Goal: Task Accomplishment & Management: Use online tool/utility

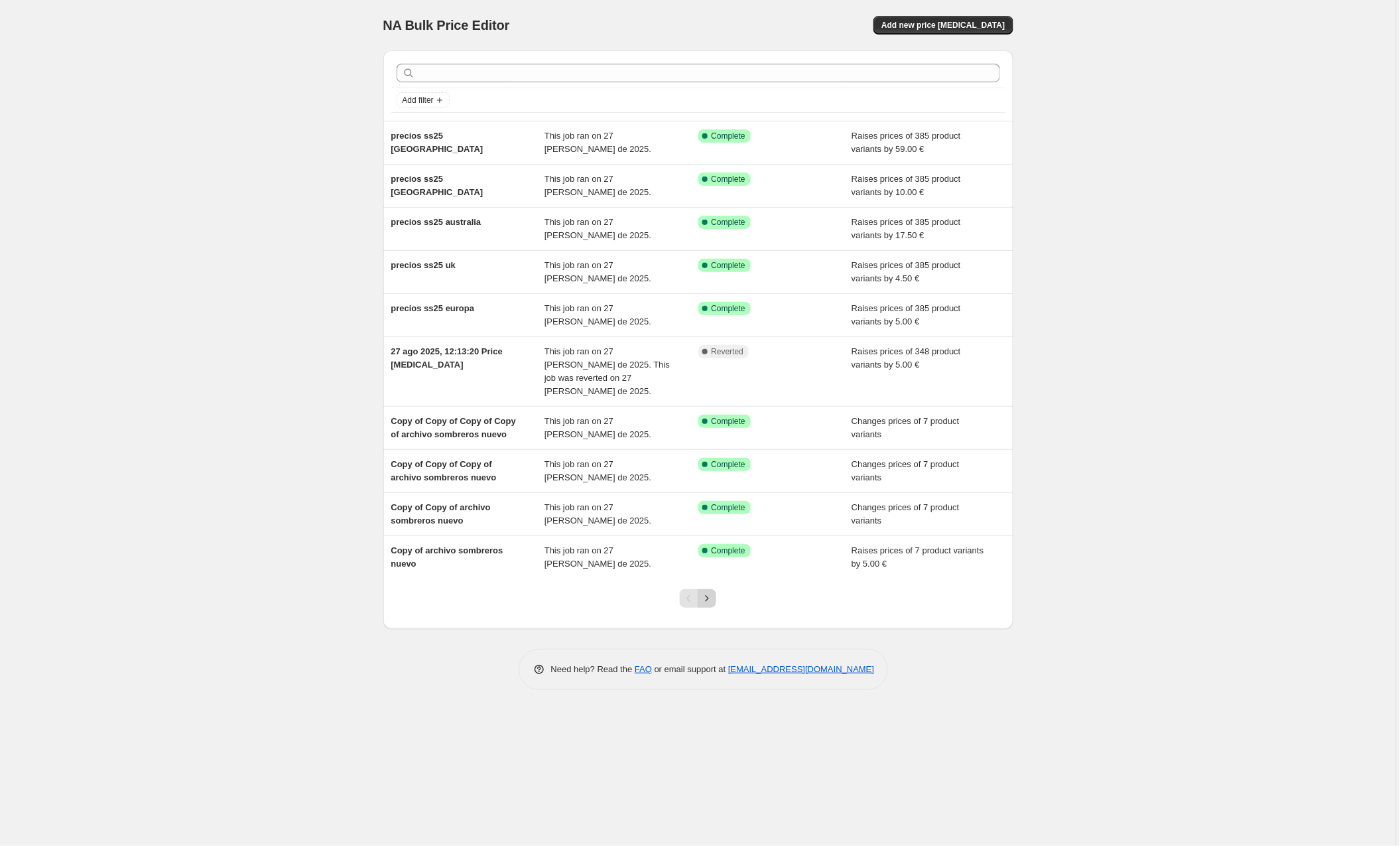
click at [704, 592] on icon "Next" at bounding box center [707, 598] width 13 height 13
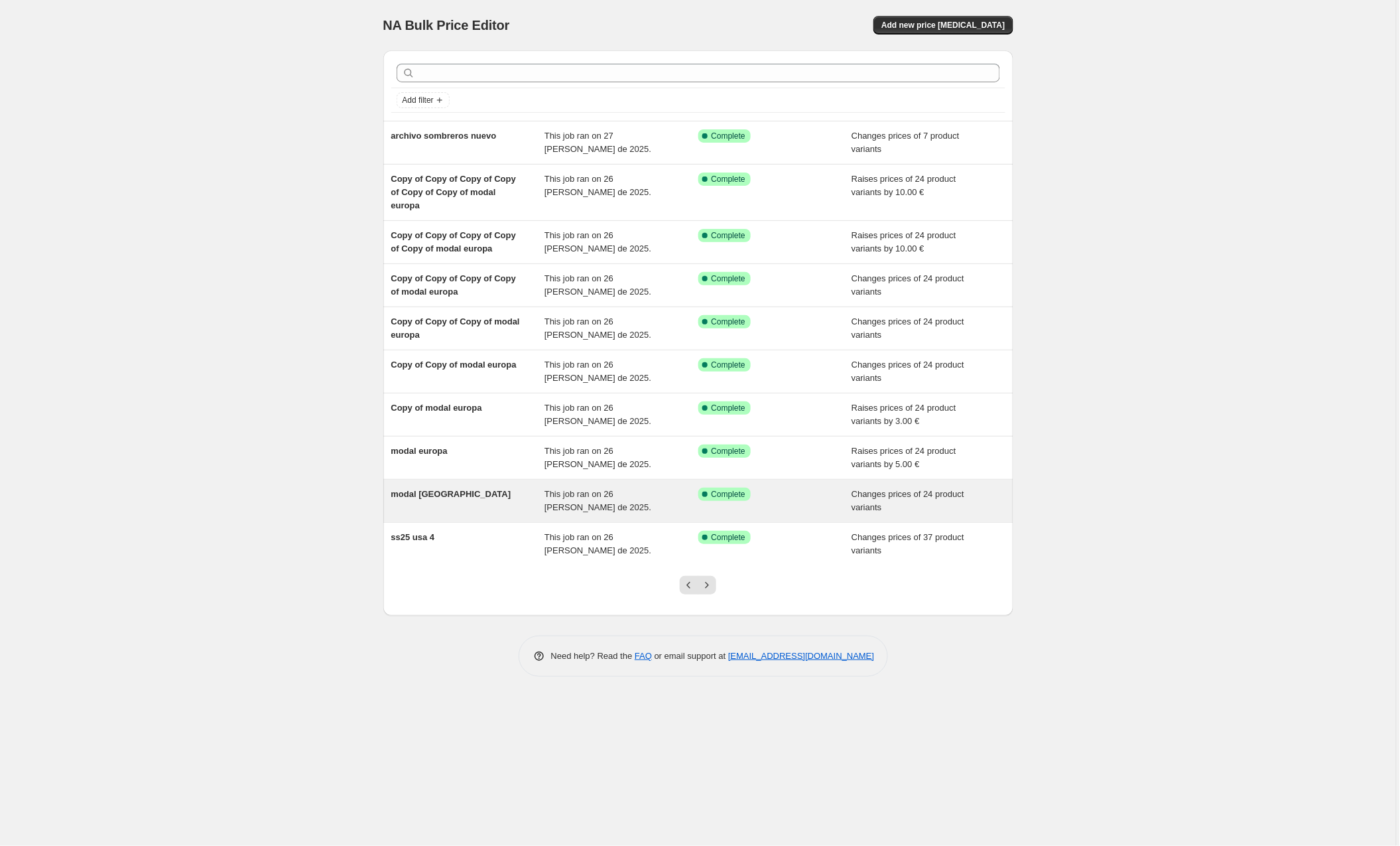
click at [503, 493] on div "modal usa" at bounding box center [468, 501] width 154 height 27
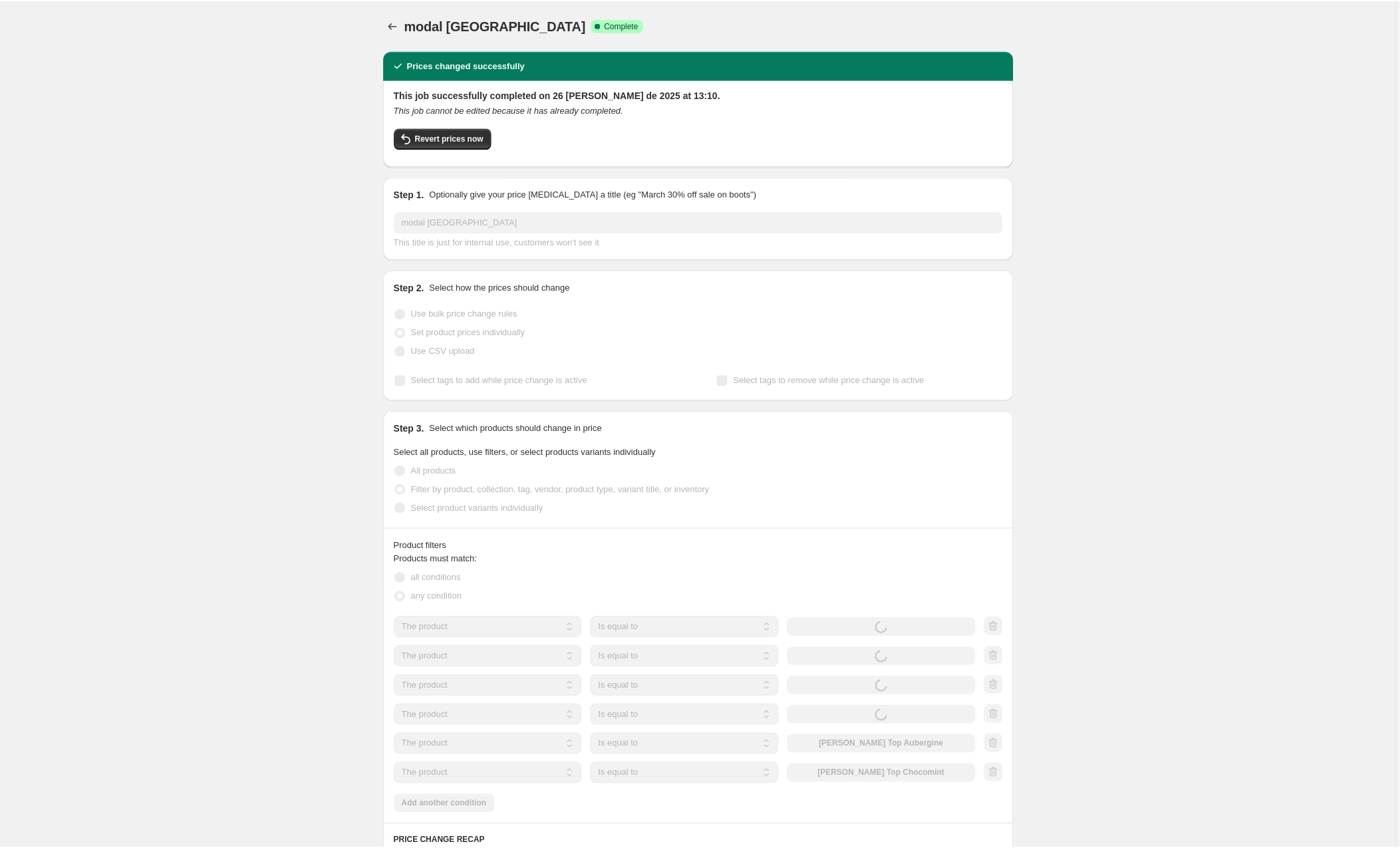
scroll to position [12, 0]
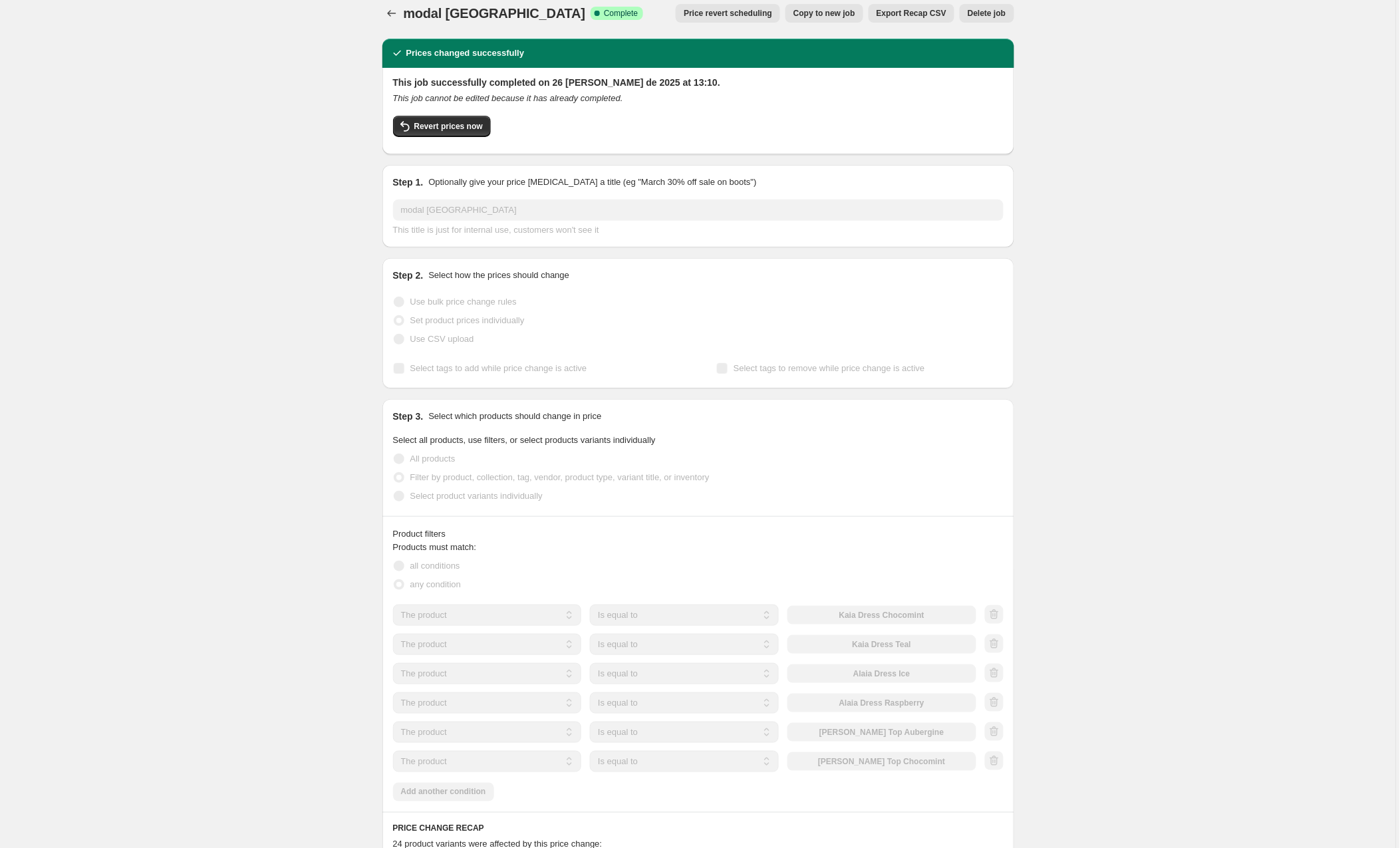
click at [816, 11] on span "Copy to new job" at bounding box center [824, 13] width 62 height 11
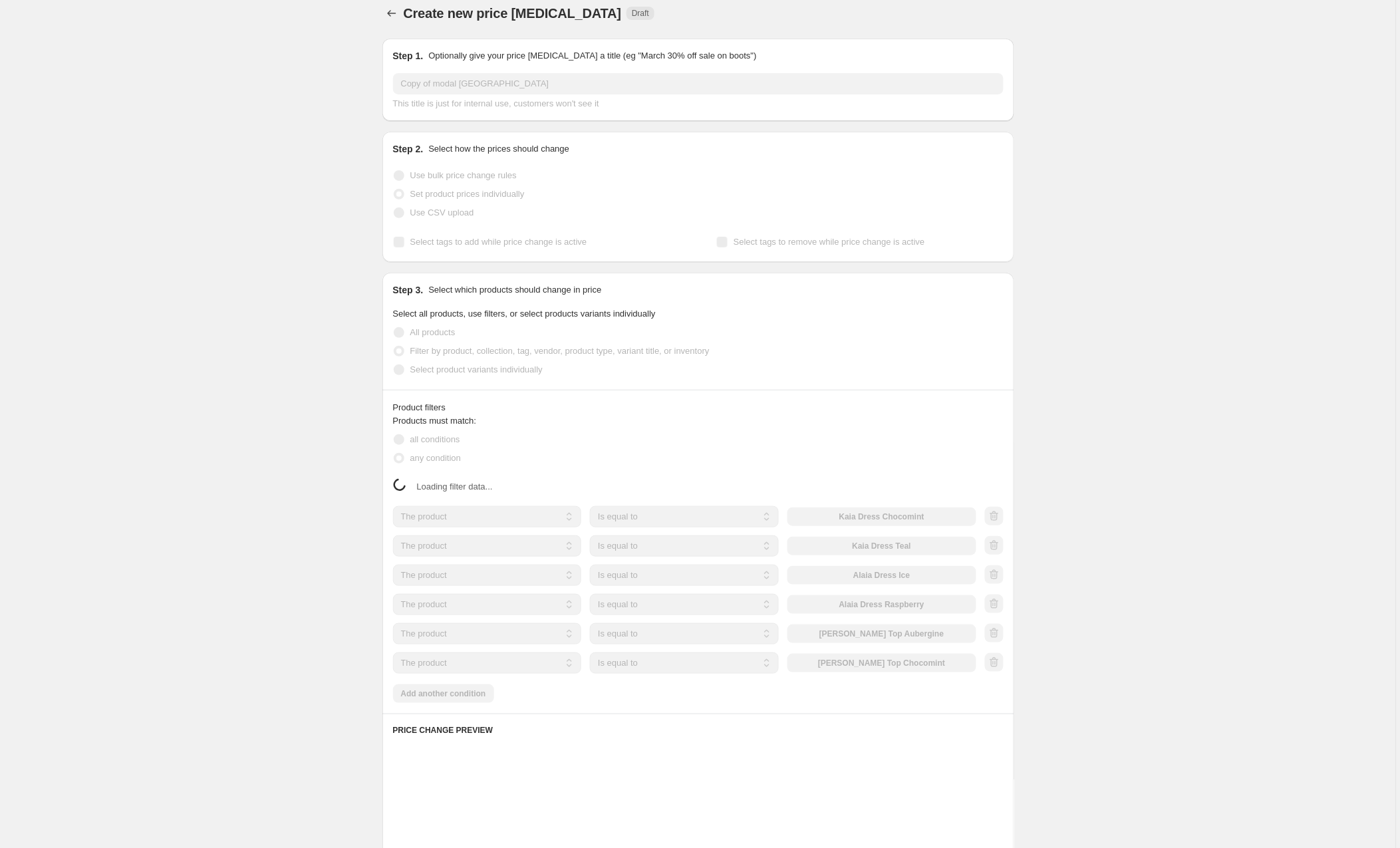
scroll to position [11, 0]
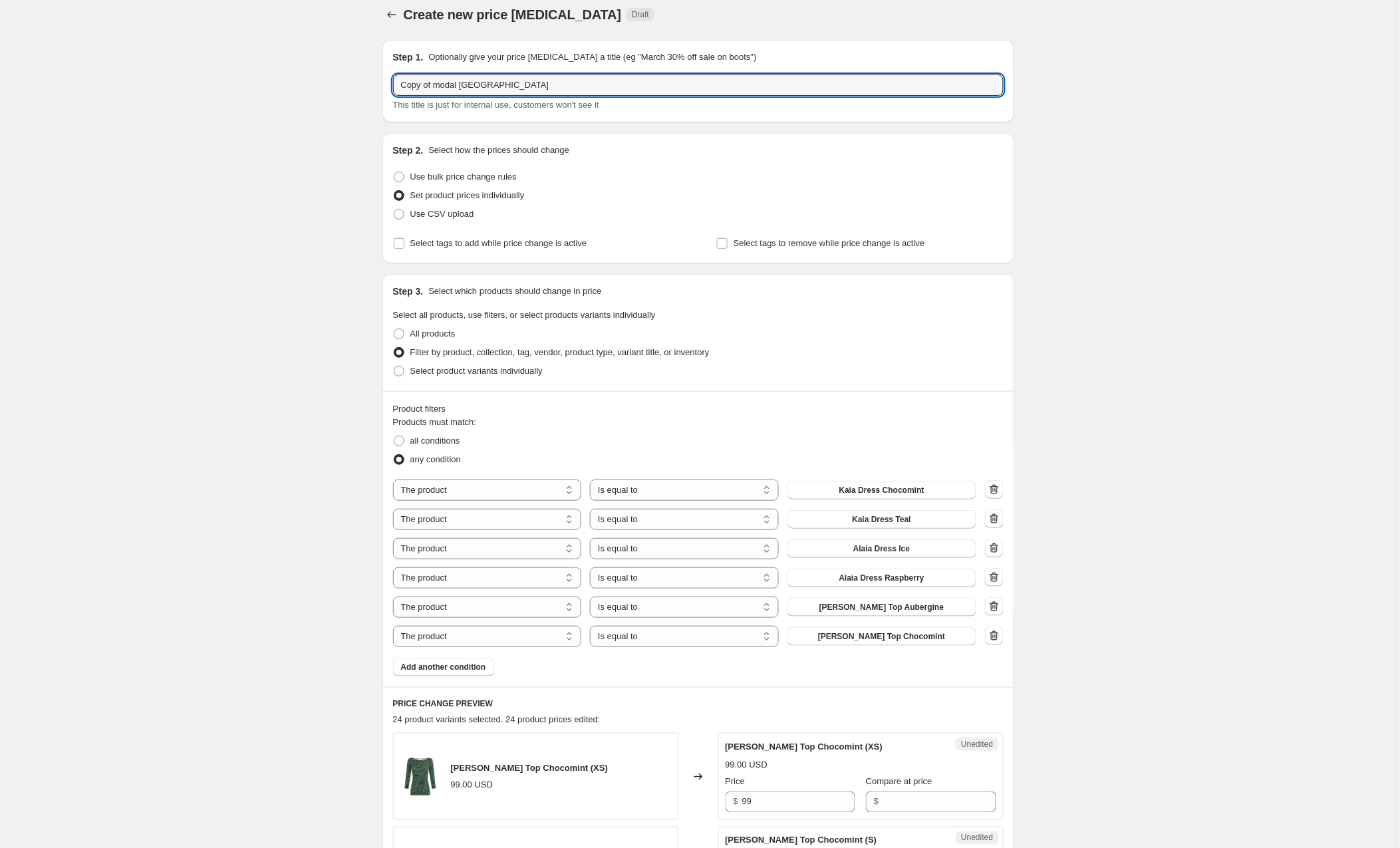
drag, startPoint x: 437, startPoint y: 94, endPoint x: 376, endPoint y: 77, distance: 63.3
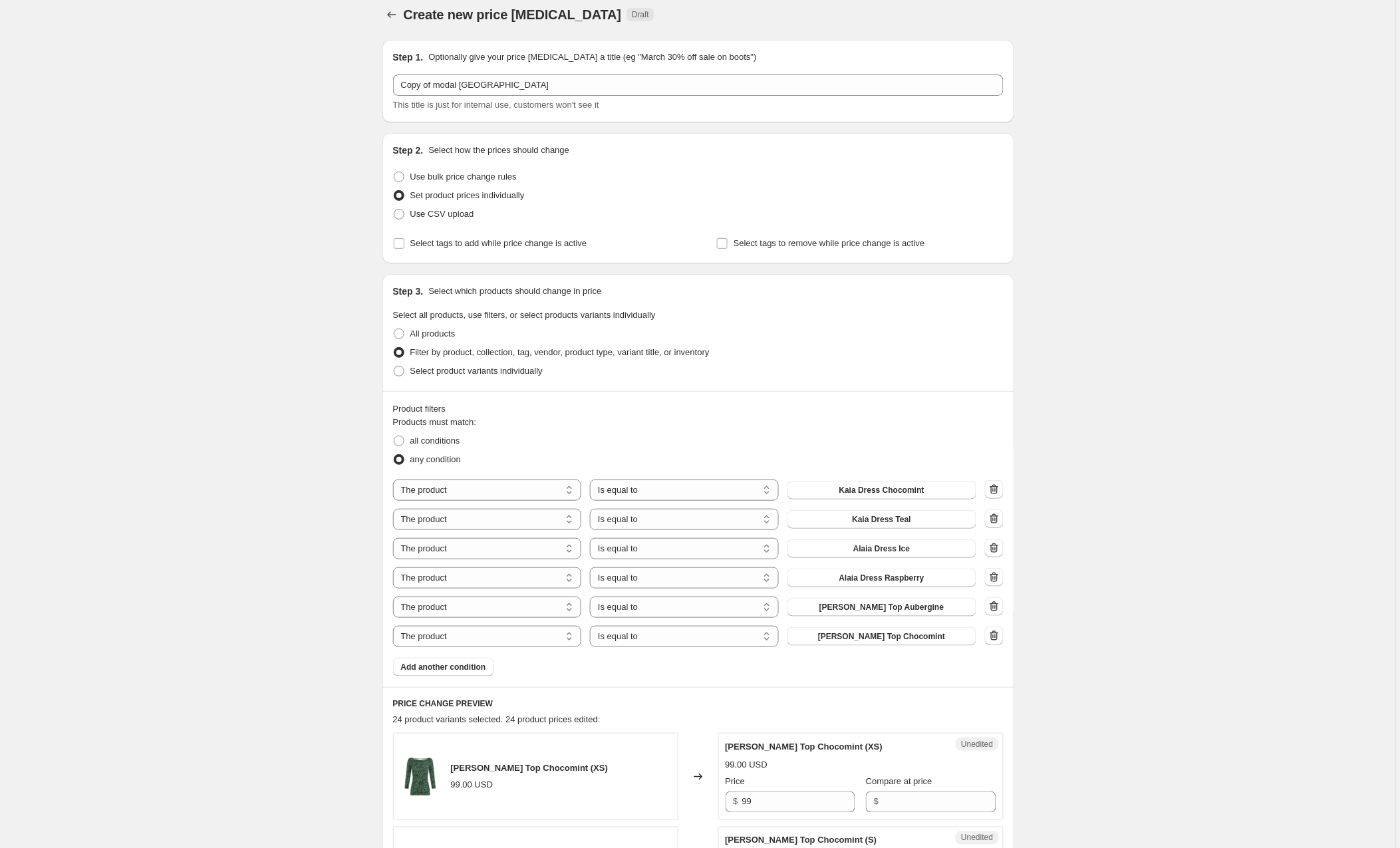
click at [491, 72] on div "Step 1. Optionally give your price change job a title (eg "March 30% off sale o…" at bounding box center [698, 81] width 611 height 61
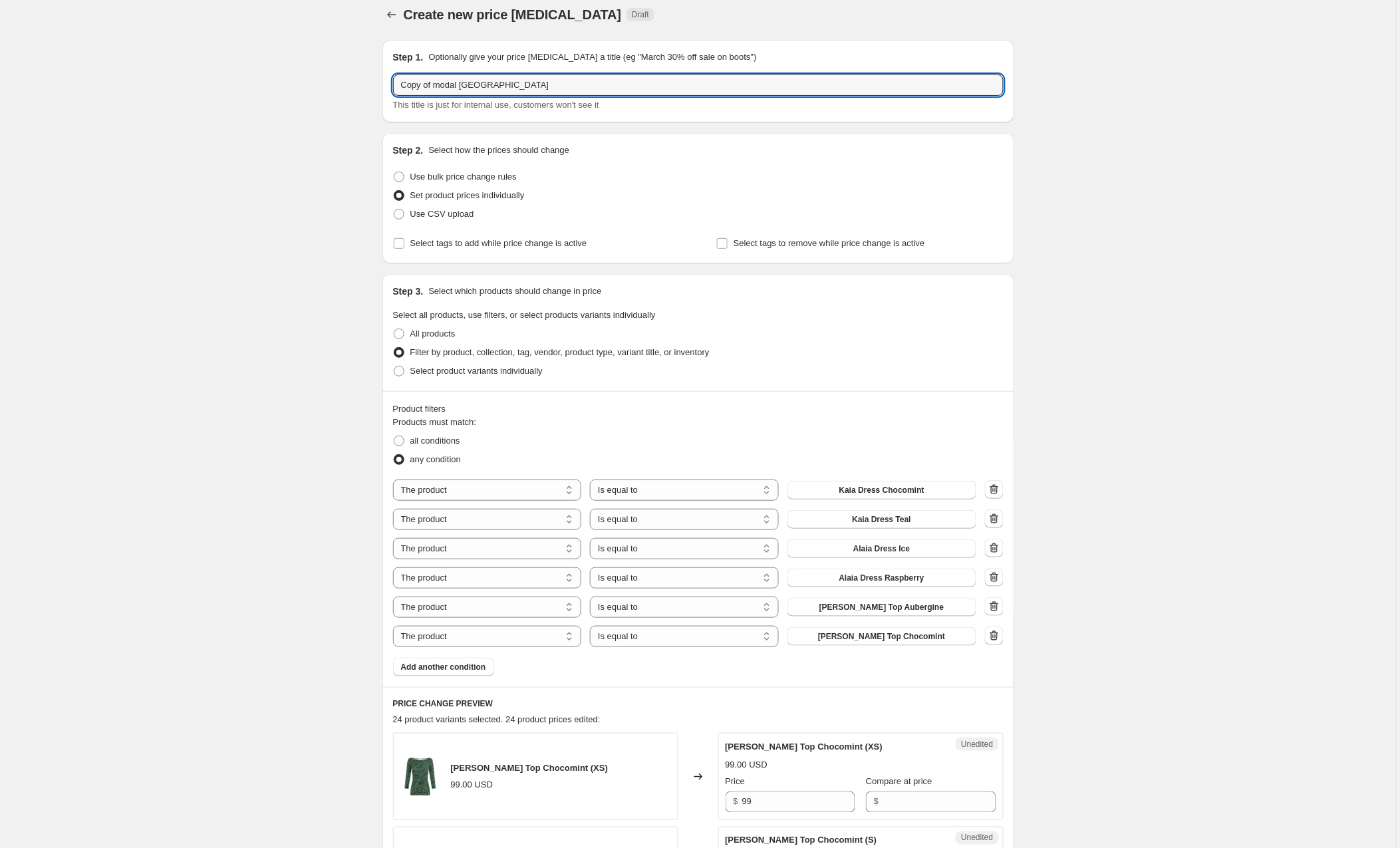
drag, startPoint x: 437, startPoint y: 85, endPoint x: 370, endPoint y: 83, distance: 67.0
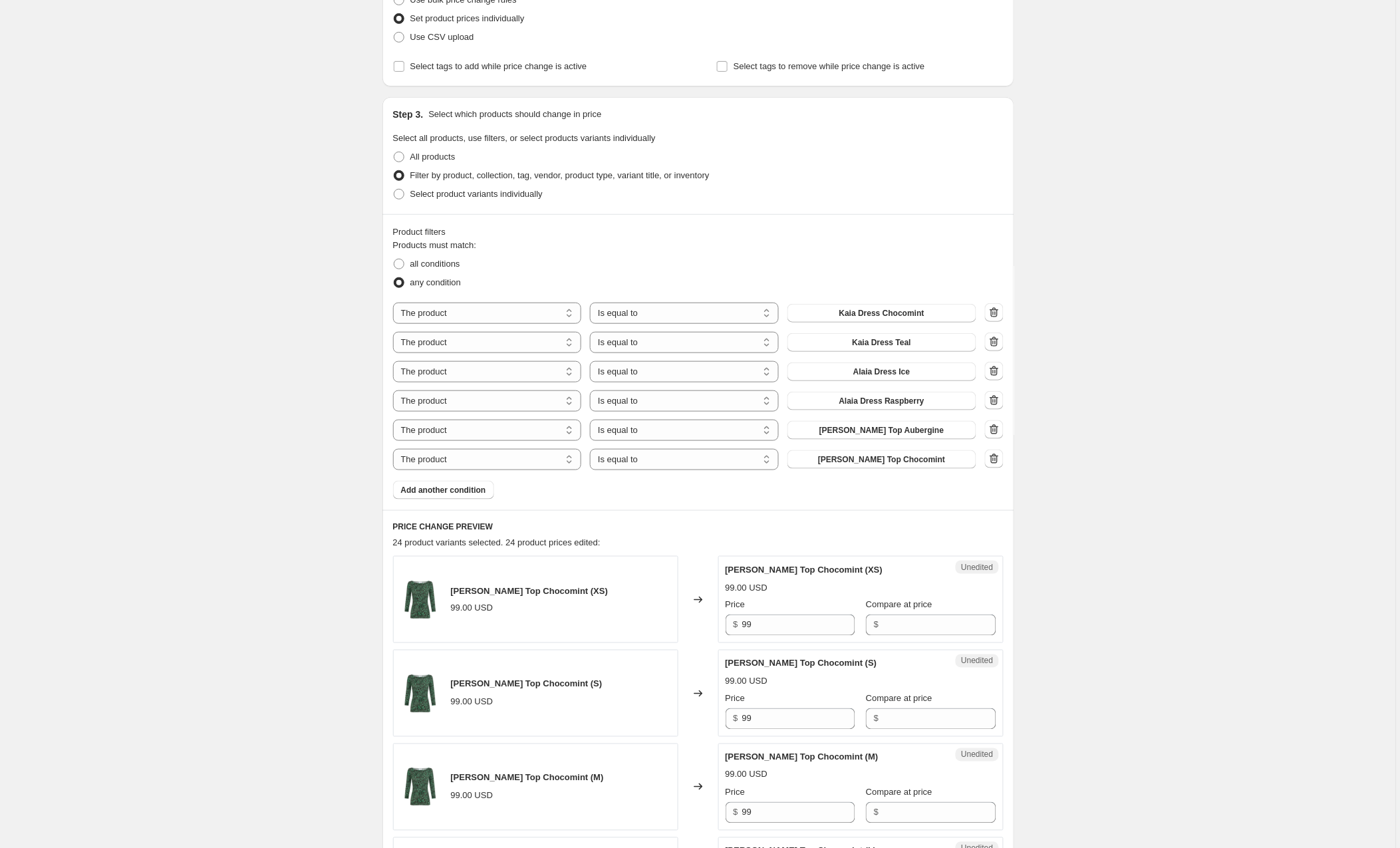
scroll to position [198, 0]
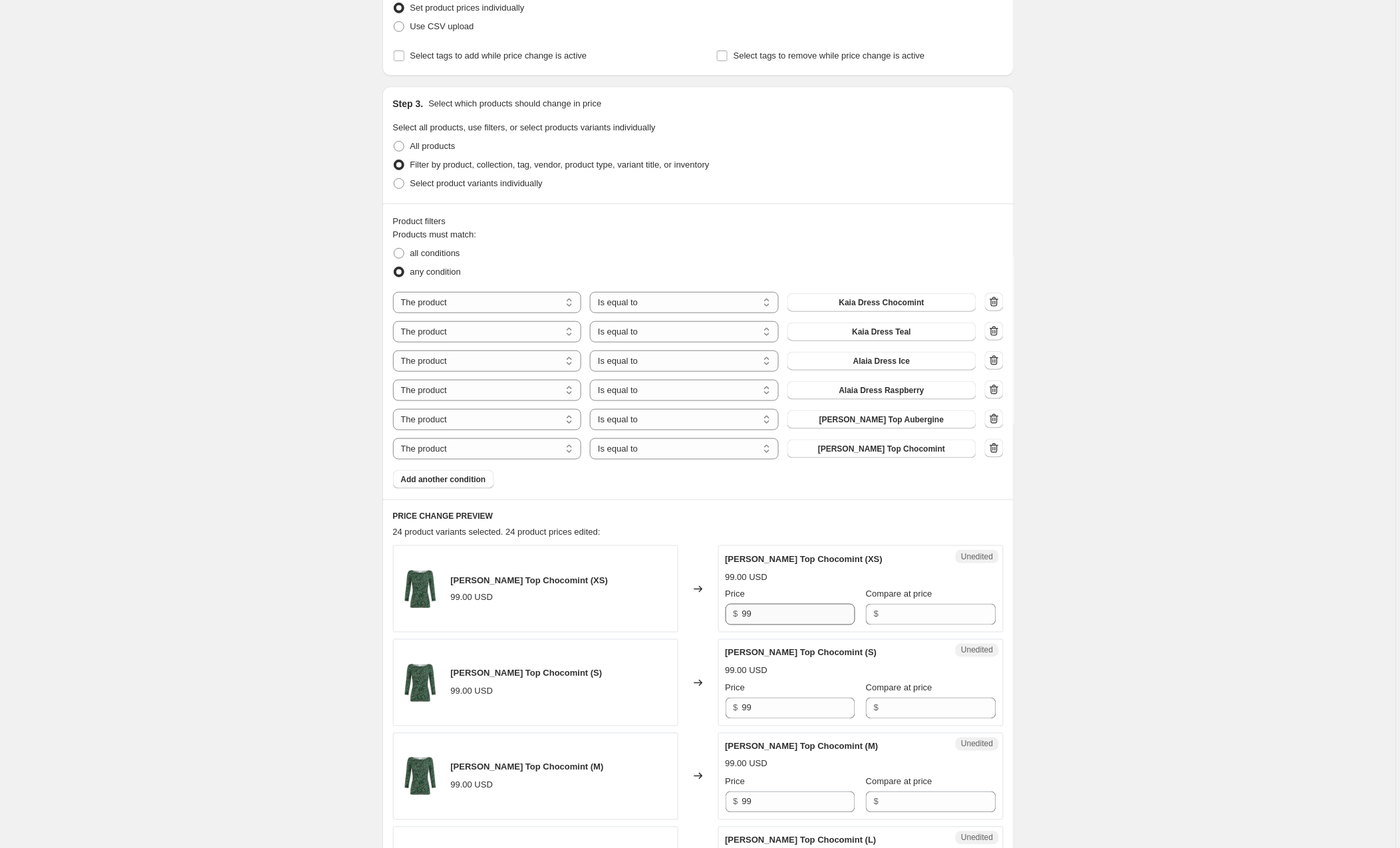
type input "price modal usa"
drag, startPoint x: 801, startPoint y: 618, endPoint x: 660, endPoint y: 606, distance: 141.5
click at [660, 606] on div "Willa Top Chocomint (XS) 99.00 USD Changed to Unedited Willa Top Chocomint (XS)…" at bounding box center [698, 588] width 611 height 87
type input "92"
drag, startPoint x: 777, startPoint y: 713, endPoint x: 710, endPoint y: 706, distance: 67.4
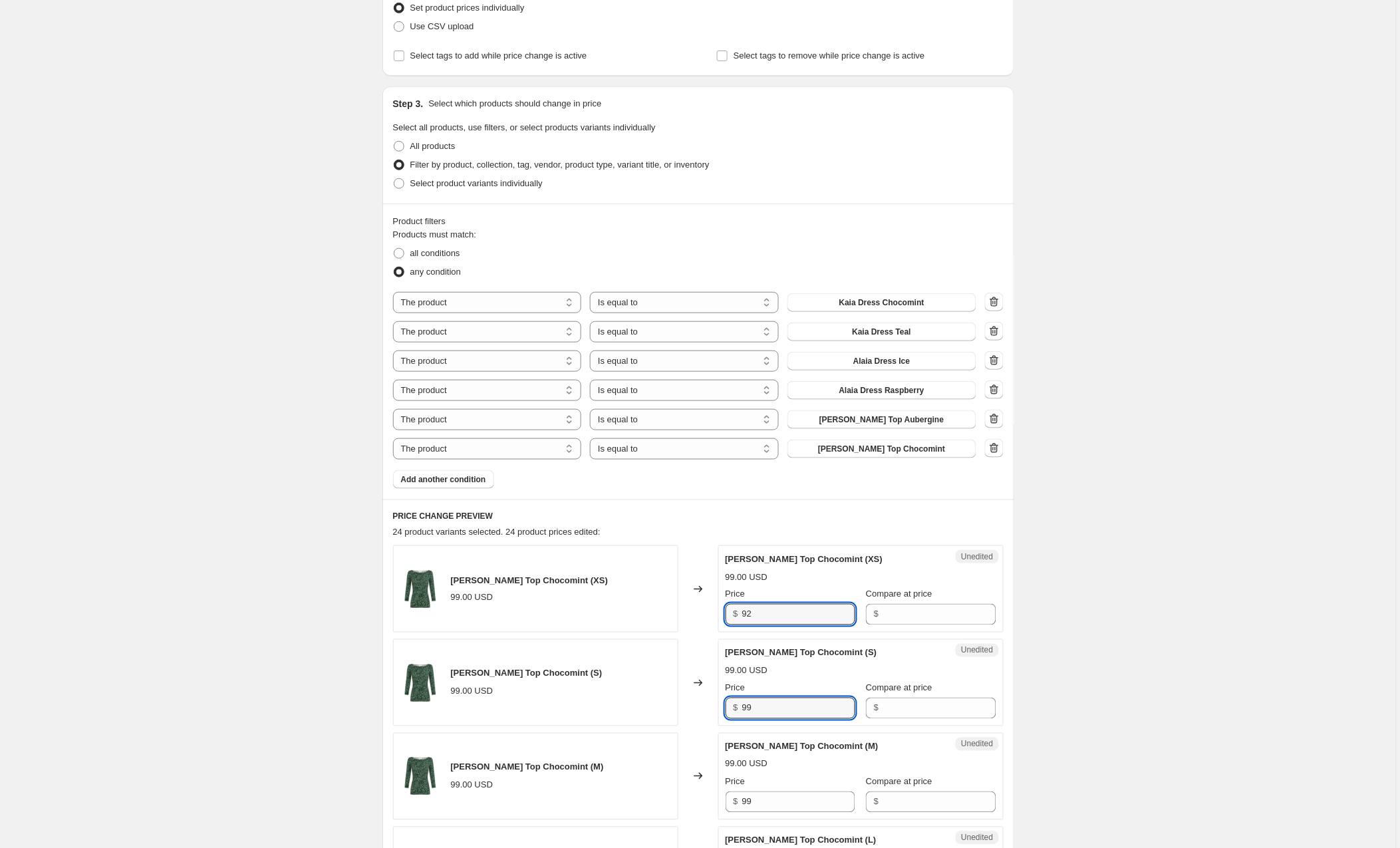
click at [710, 706] on div "Willa Top Chocomint (S) 99.00 USD Changed to Unedited Willa Top Chocomint (S) 9…" at bounding box center [698, 682] width 611 height 87
type input "92"
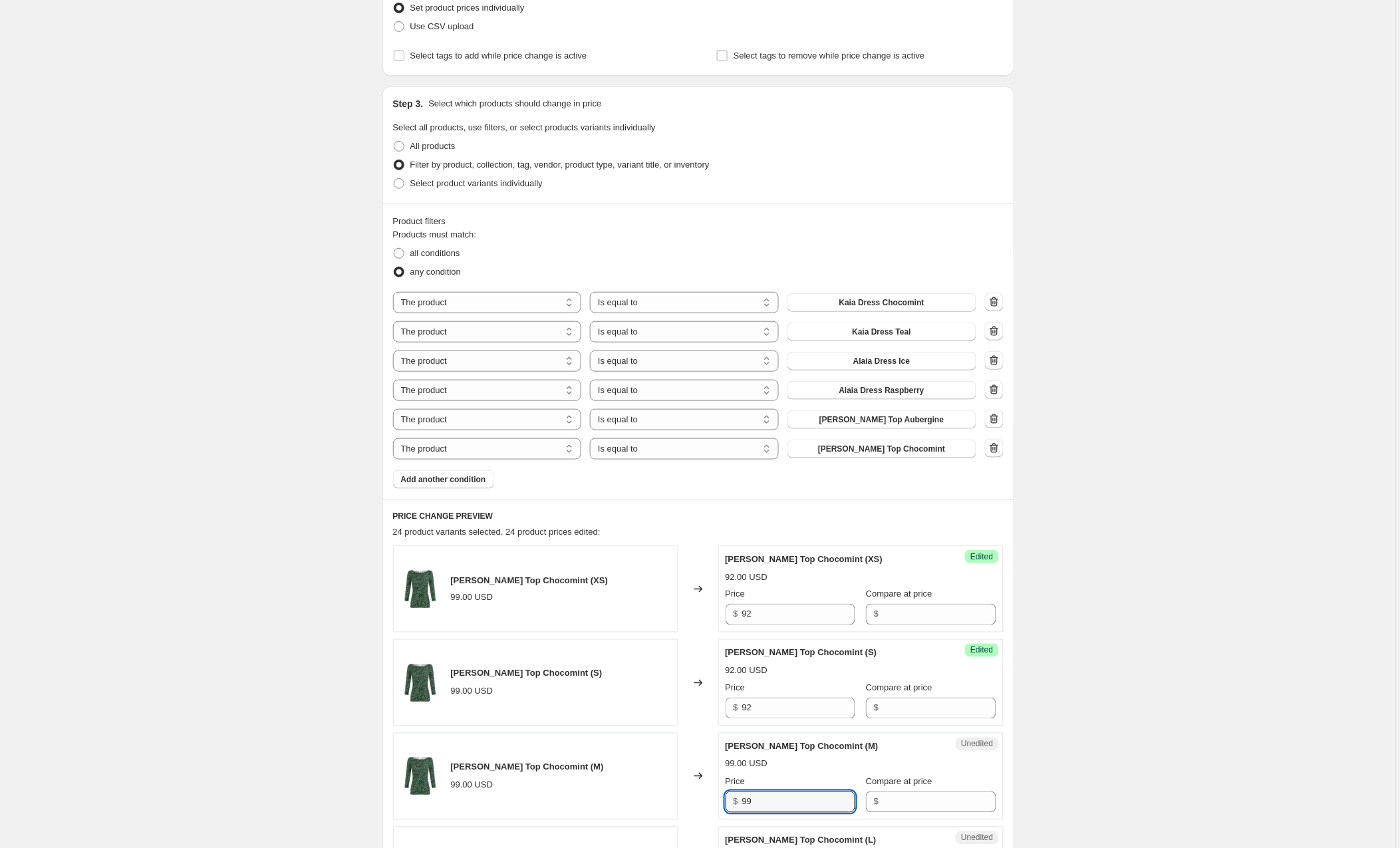
drag, startPoint x: 772, startPoint y: 803, endPoint x: 728, endPoint y: 801, distance: 44.0
click at [728, 801] on div "$ 99" at bounding box center [790, 803] width 129 height 22
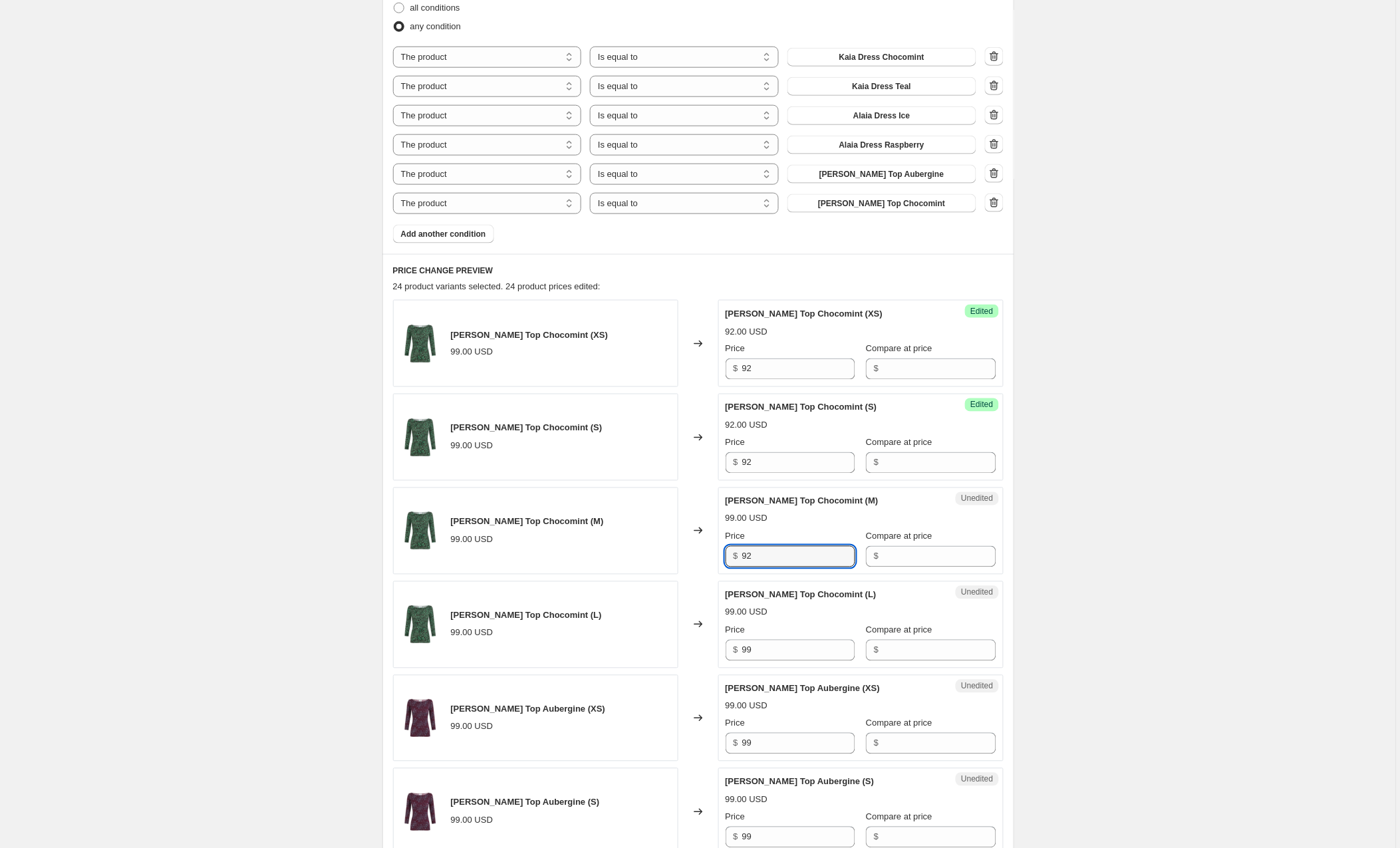
scroll to position [479, 0]
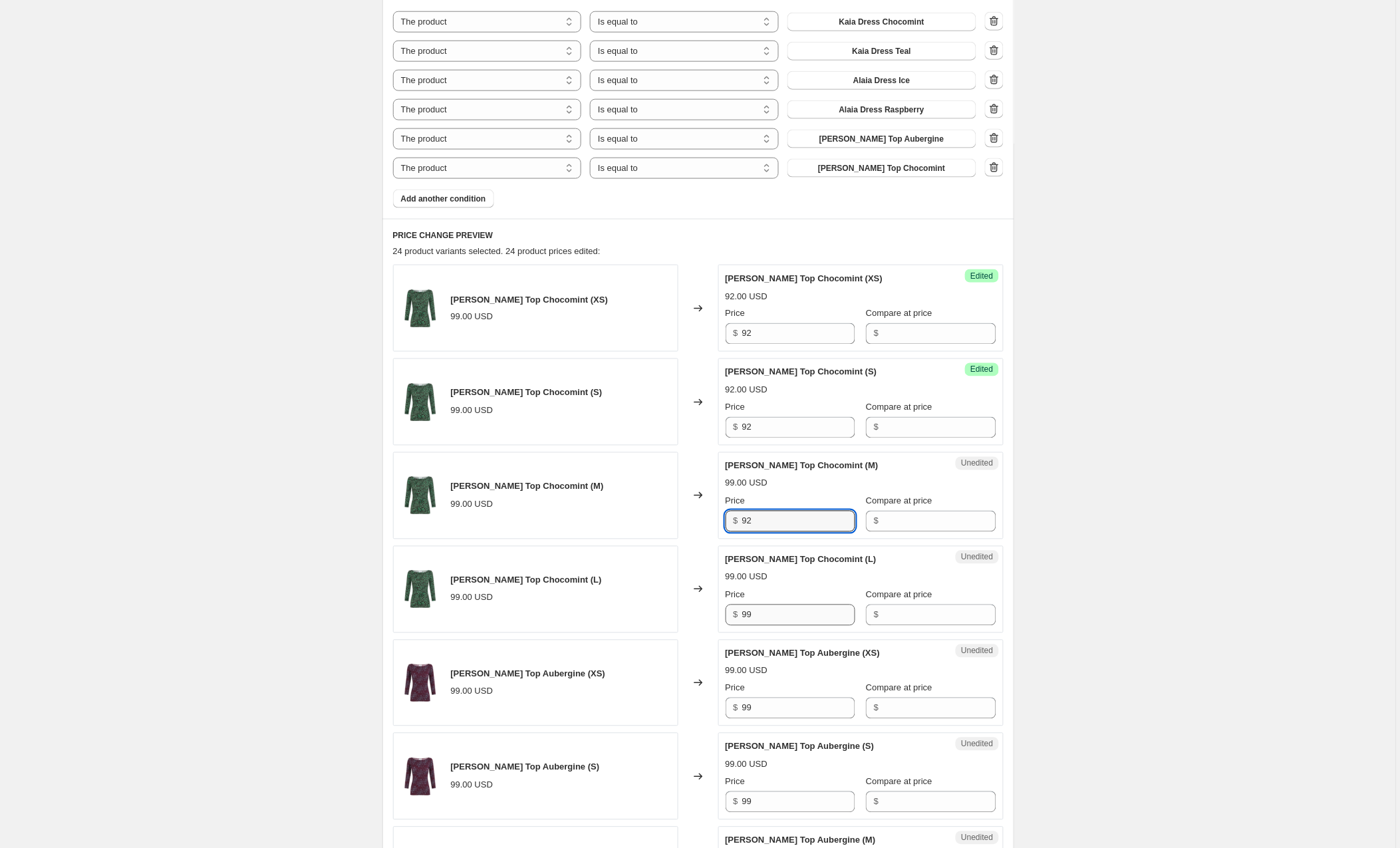
type input "92"
drag, startPoint x: 759, startPoint y: 615, endPoint x: 693, endPoint y: 615, distance: 66.0
click at [693, 615] on div "Willa Top Chocomint (L) 99.00 USD Changed to Unedited Willa Top Chocomint (L) 9…" at bounding box center [698, 589] width 611 height 87
type input "92"
drag, startPoint x: 759, startPoint y: 709, endPoint x: 730, endPoint y: 706, distance: 29.2
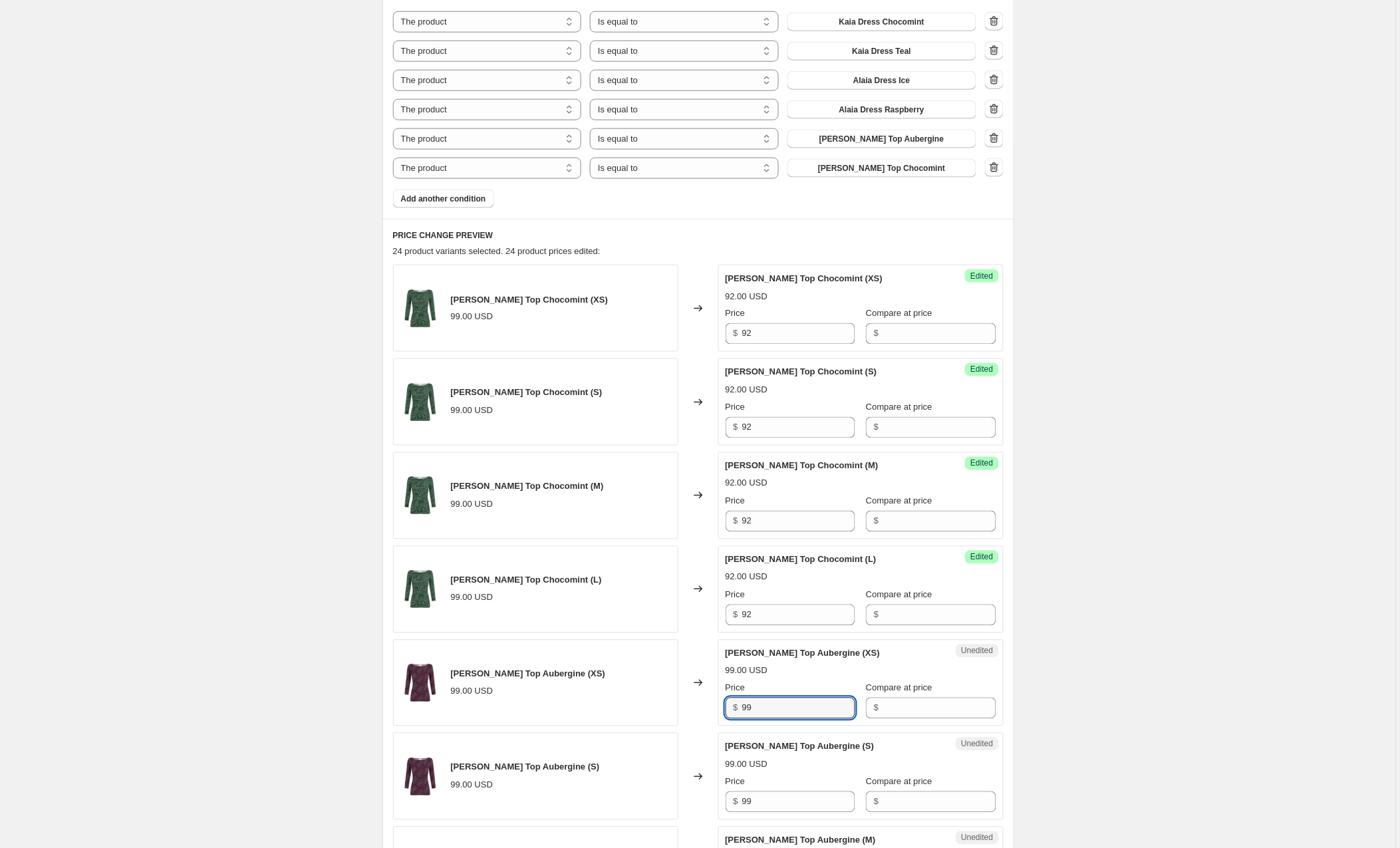
click at [730, 706] on div "$ 99" at bounding box center [790, 709] width 129 height 22
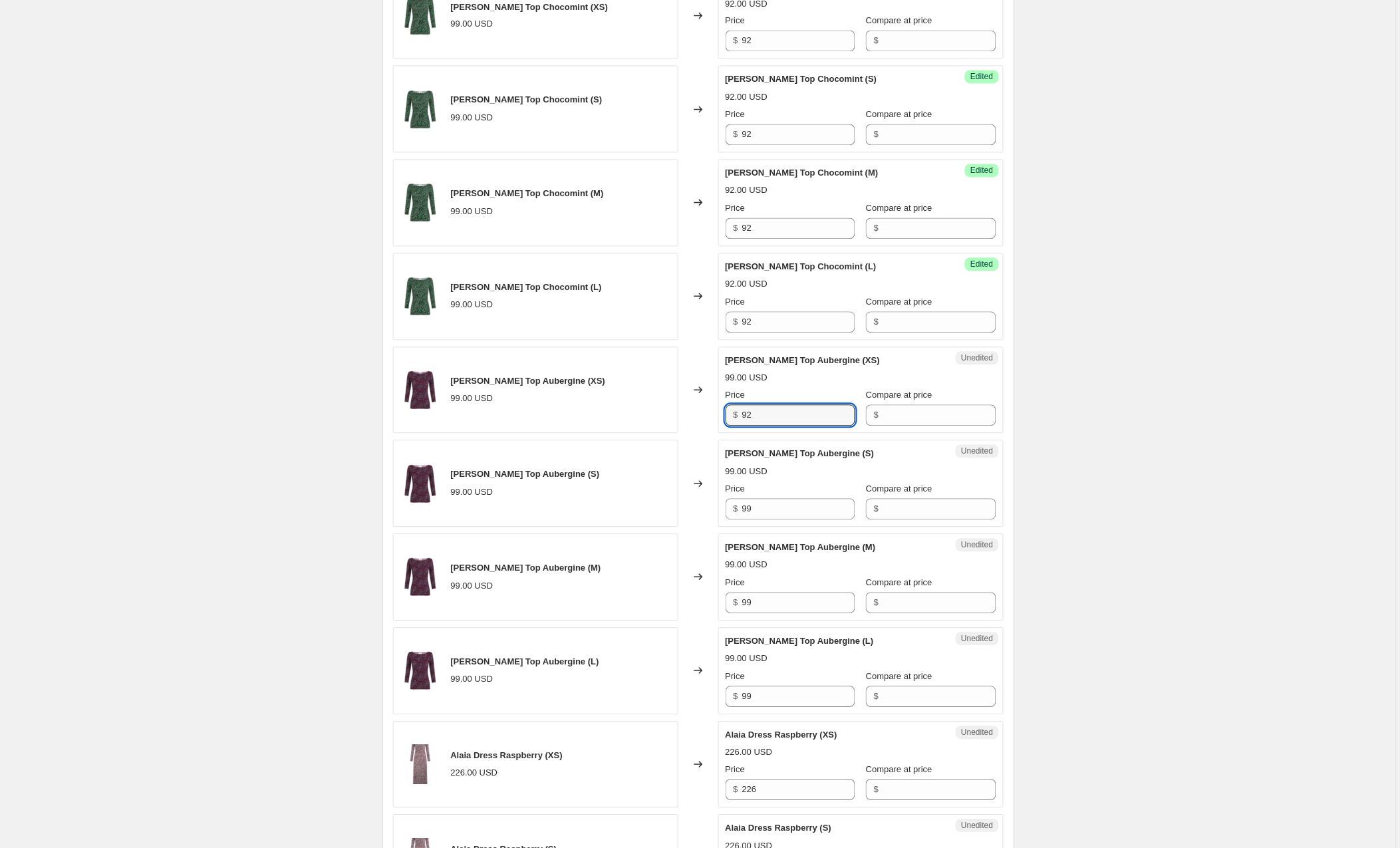
scroll to position [786, 0]
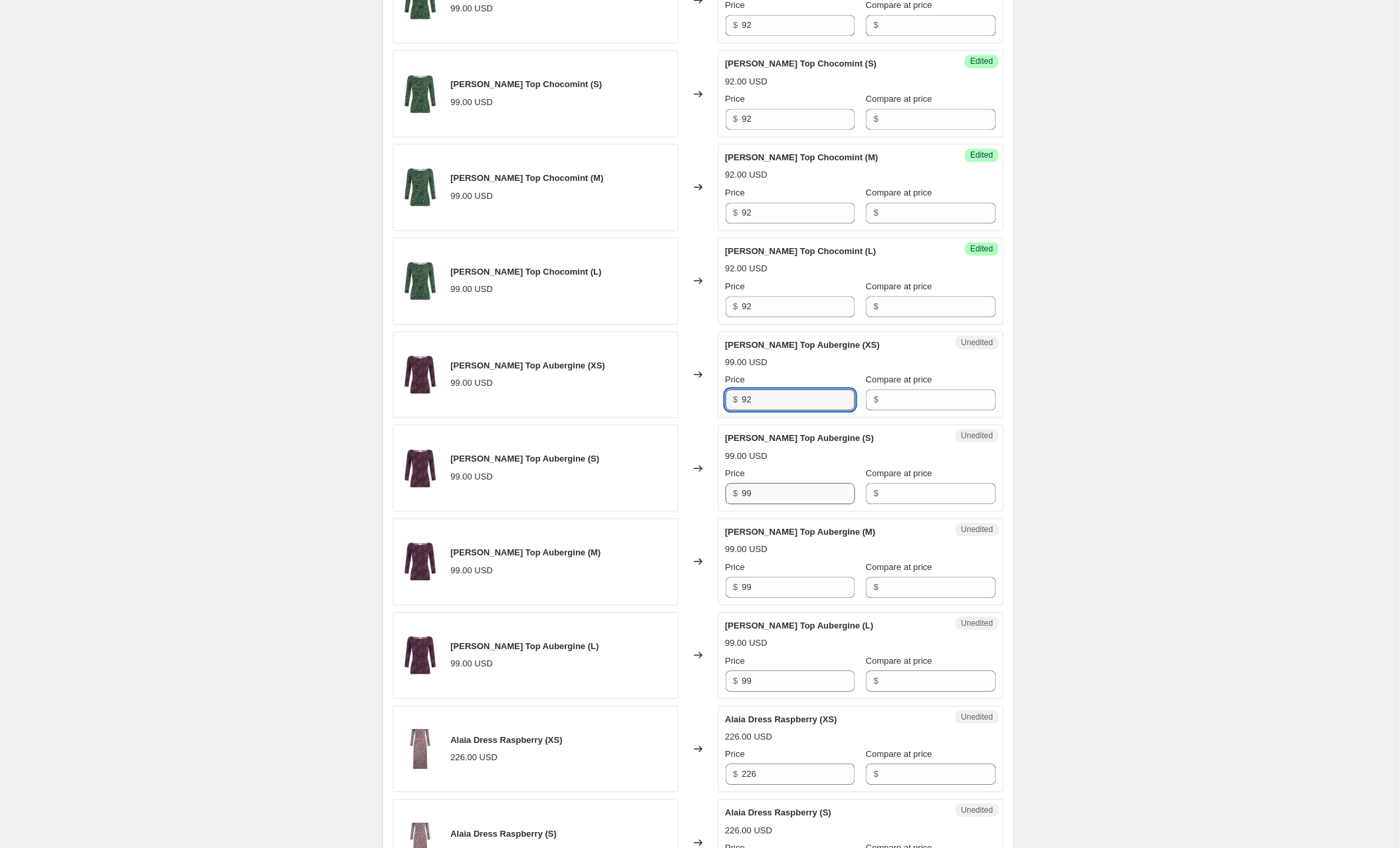
type input "92"
drag, startPoint x: 779, startPoint y: 495, endPoint x: 702, endPoint y: 494, distance: 77.0
click at [702, 494] on div "Willa Top Aubergine (S) 99.00 USD Changed to Unedited Willa Top Aubergine (S) 9…" at bounding box center [698, 468] width 611 height 87
type input "92"
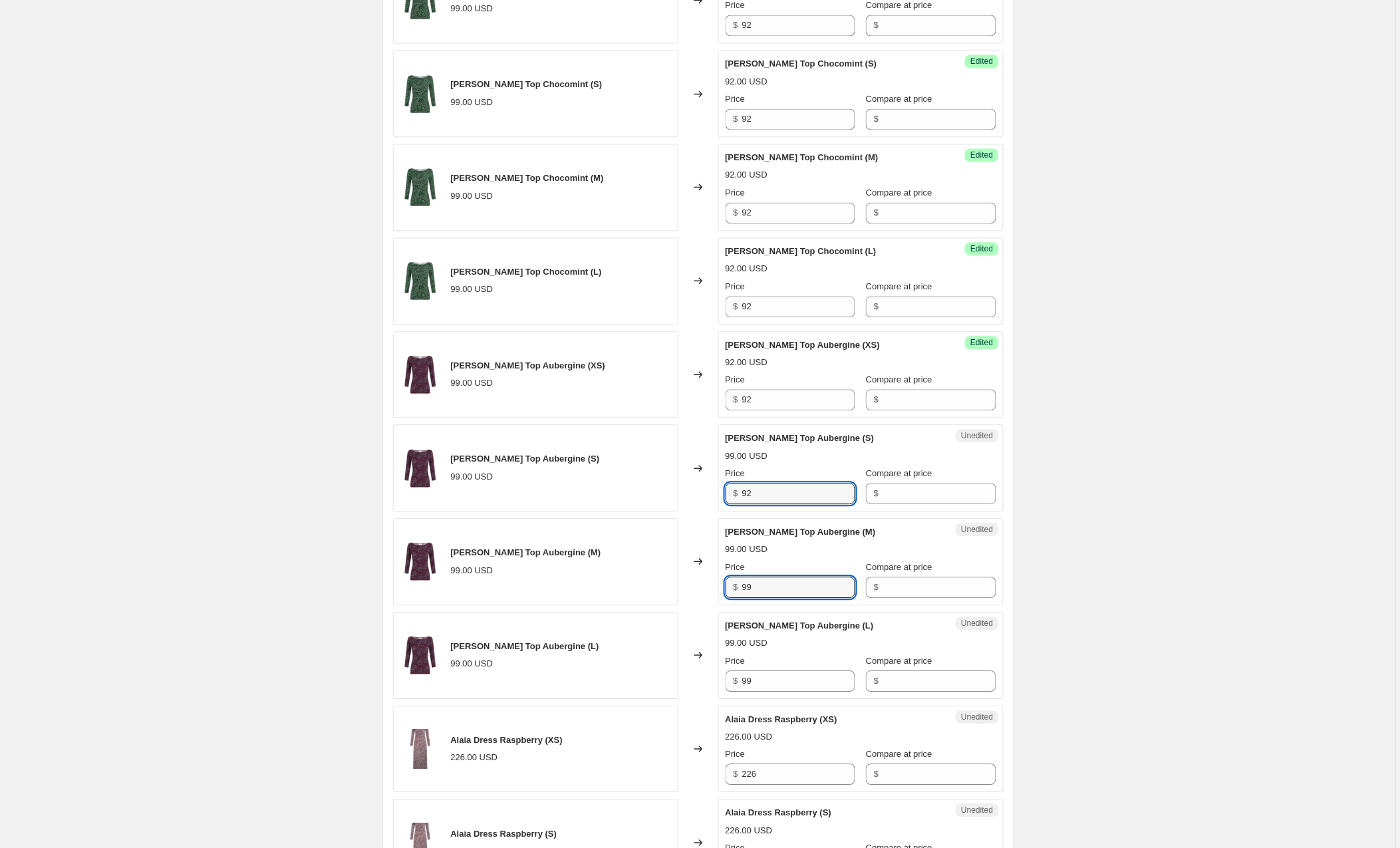
drag, startPoint x: 765, startPoint y: 592, endPoint x: 699, endPoint y: 582, distance: 66.8
click at [699, 582] on div "Willa Top Aubergine (M) 99.00 USD Changed to Unedited Willa Top Aubergine (M) 9…" at bounding box center [698, 561] width 611 height 87
type input "92"
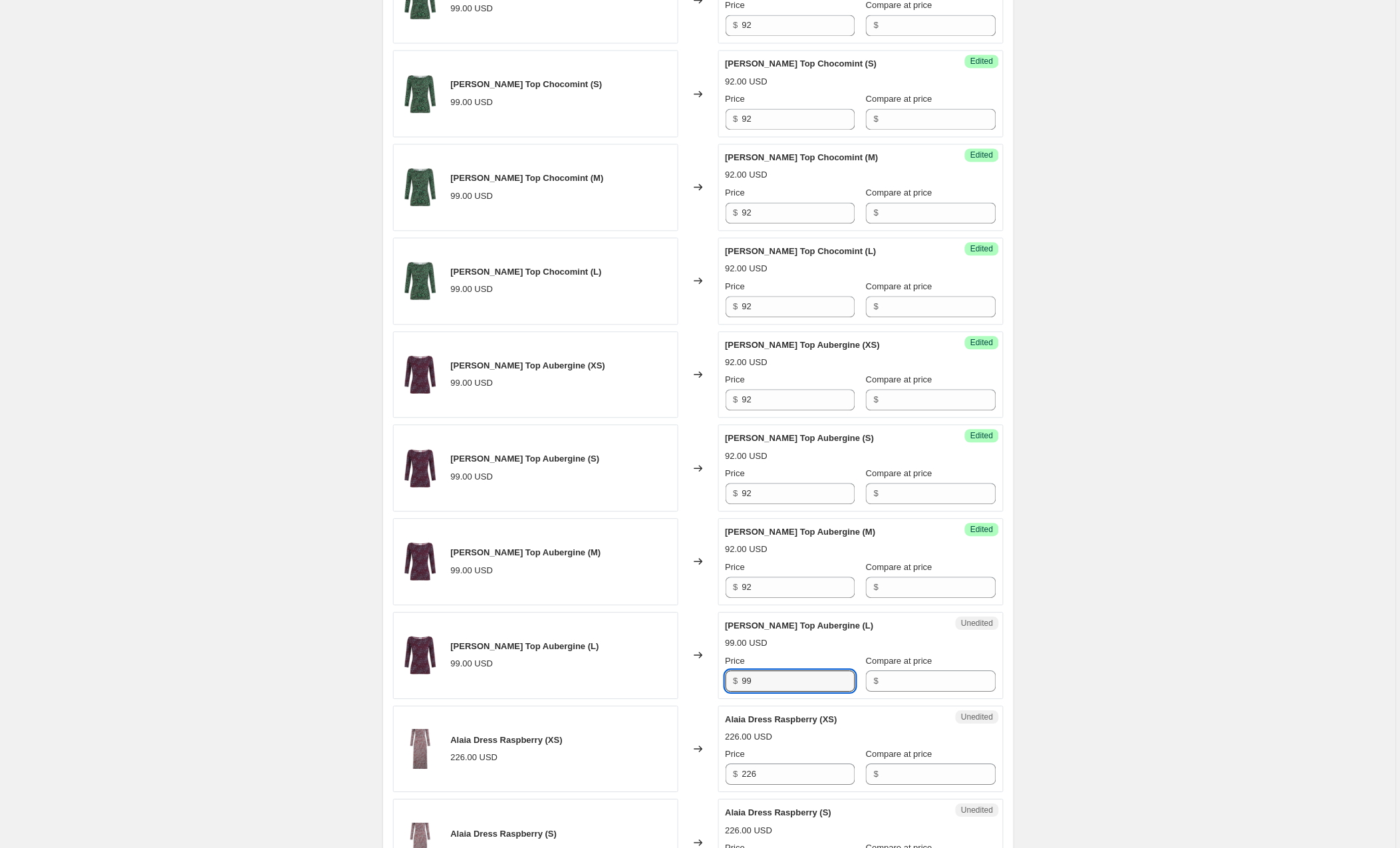
drag, startPoint x: 782, startPoint y: 685, endPoint x: 706, endPoint y: 676, distance: 76.5
click at [706, 676] on div "Willa Top Aubergine (L) 99.00 USD Changed to Unedited Willa Top Aubergine (L) 9…" at bounding box center [698, 655] width 611 height 87
type input "92"
click at [1124, 586] on div "Create new price change job. This page is ready Create new price change job Dra…" at bounding box center [698, 853] width 1395 height 3280
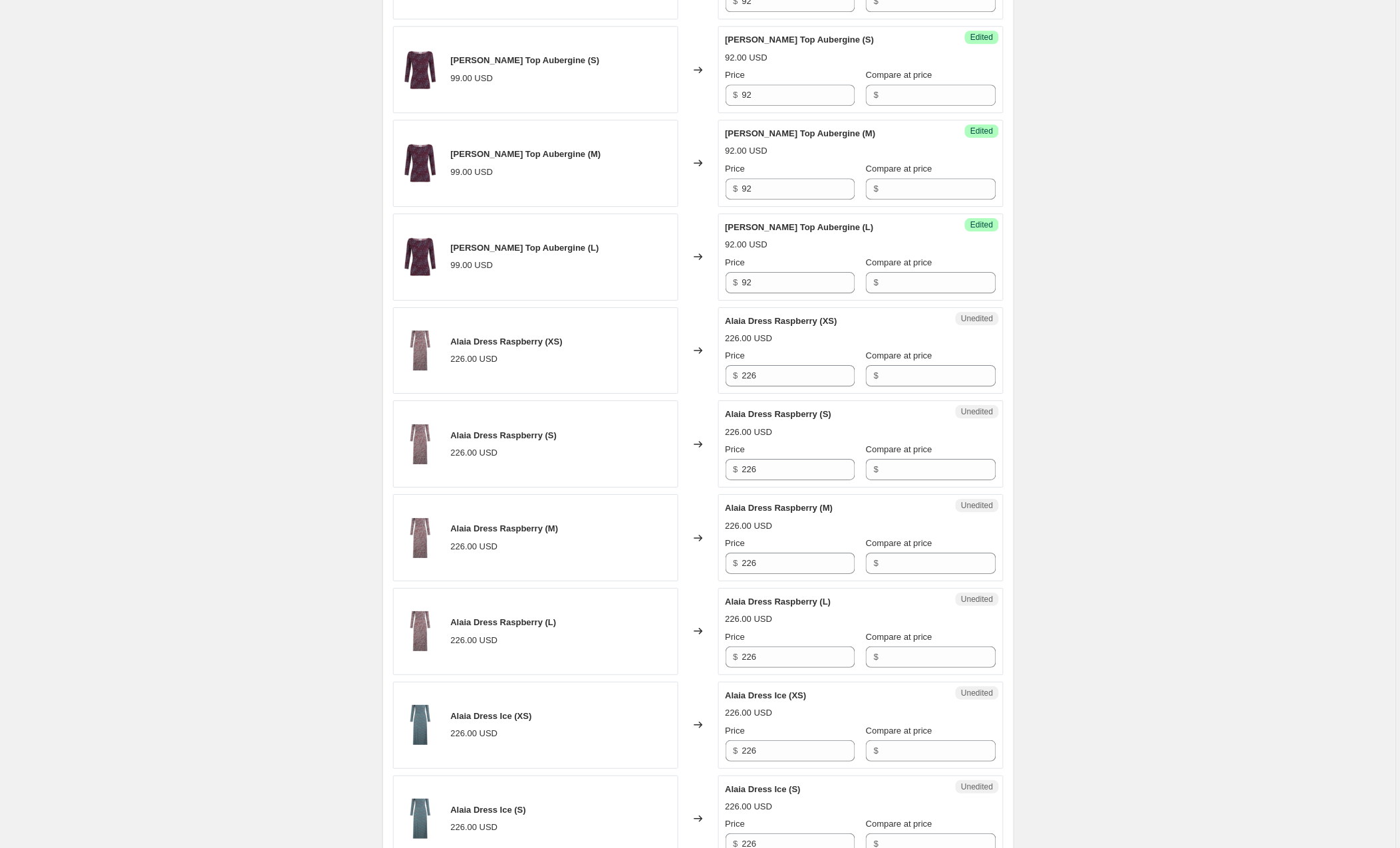
scroll to position [1191, 0]
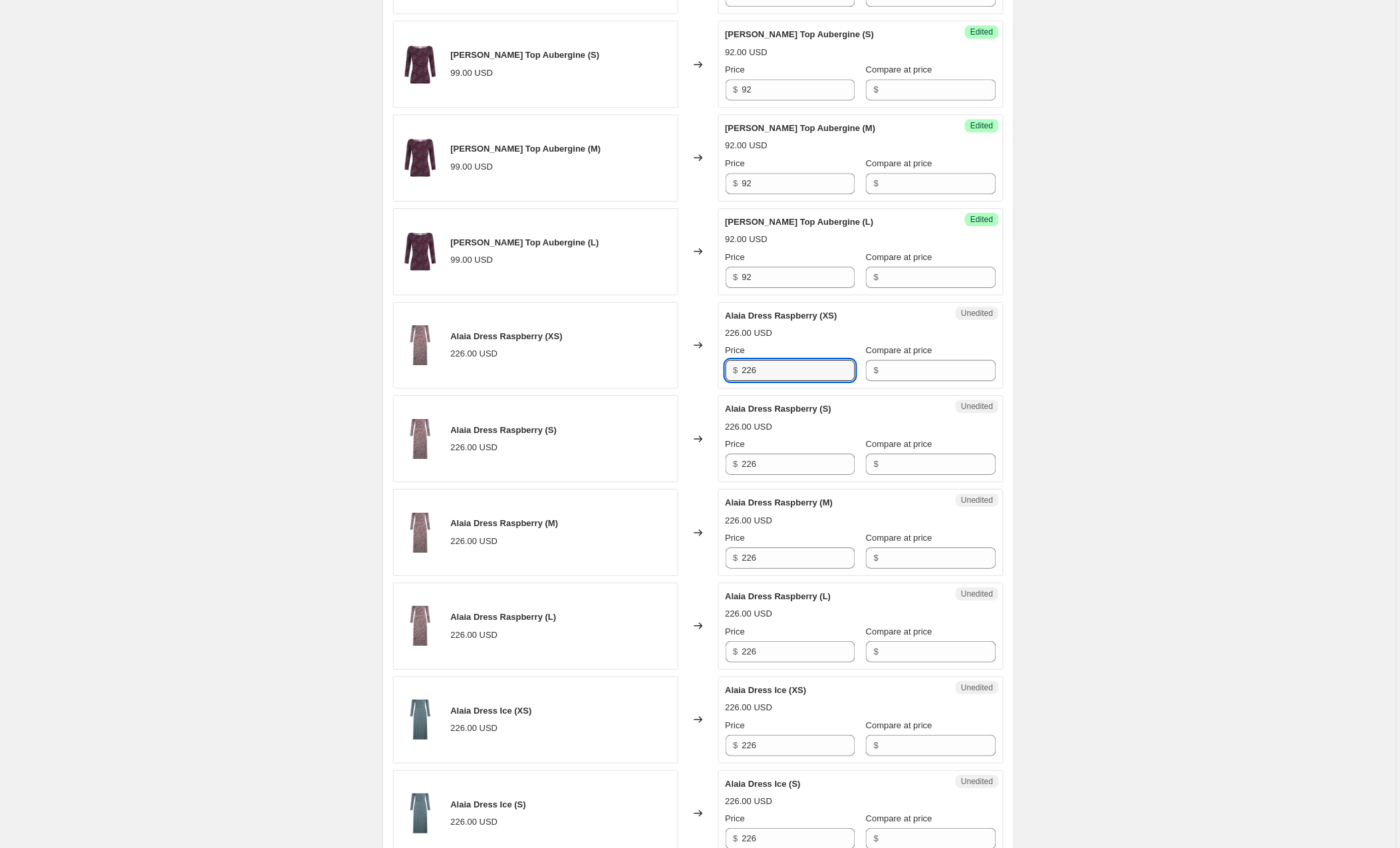
drag, startPoint x: 781, startPoint y: 371, endPoint x: 668, endPoint y: 368, distance: 113.0
click at [668, 368] on div "Alaia Dress Raspberry (XS) 226.00 USD Changed to Unedited Alaia Dress Raspberry…" at bounding box center [698, 345] width 611 height 87
drag, startPoint x: 778, startPoint y: 374, endPoint x: 712, endPoint y: 372, distance: 66.0
click at [712, 372] on div "Alaia Dress Raspberry (XS) 226.00 USD Changed to Unedited Alaia Dress Raspberry…" at bounding box center [698, 345] width 611 height 87
paste input "334-1167467634"
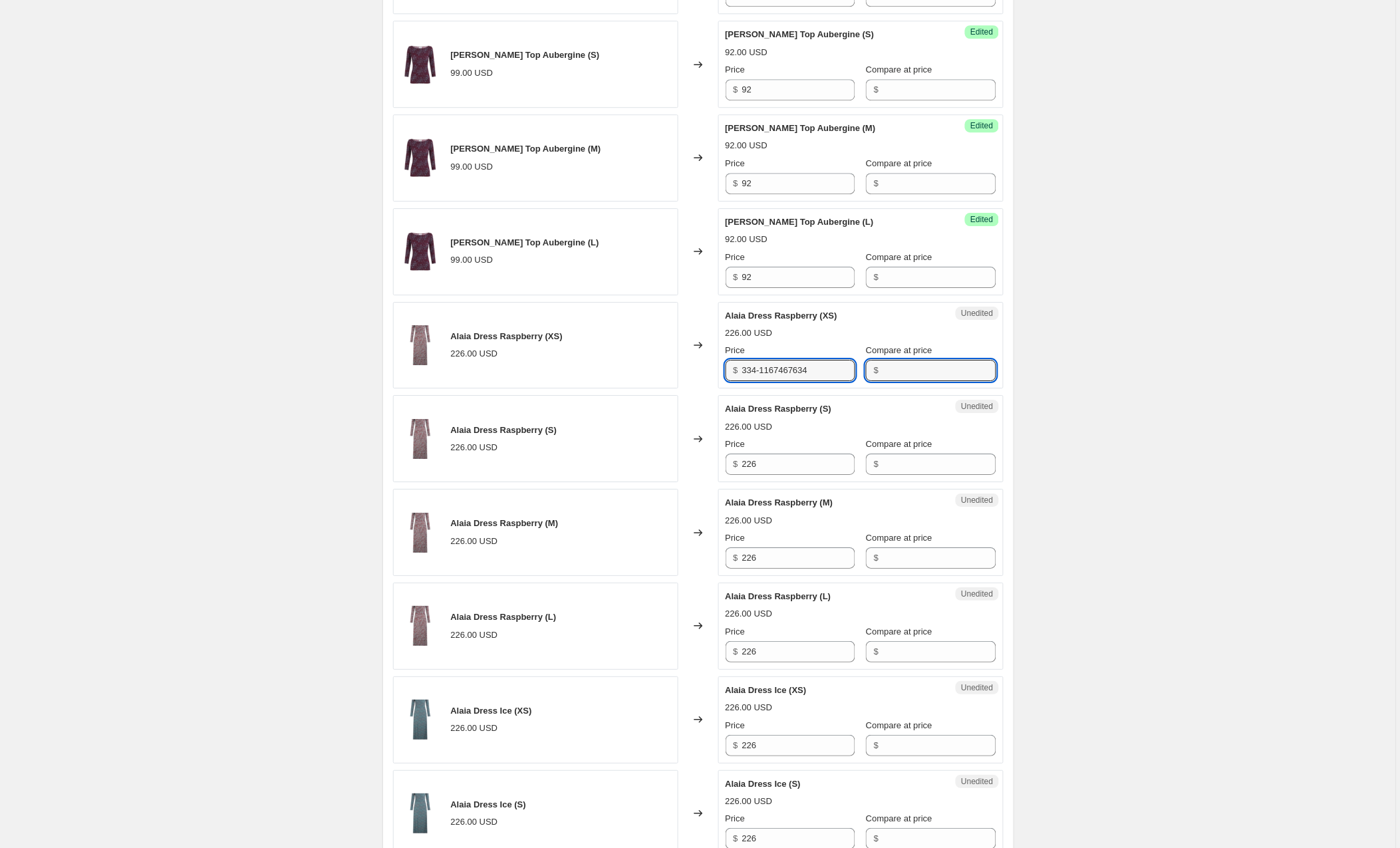
type input "226"
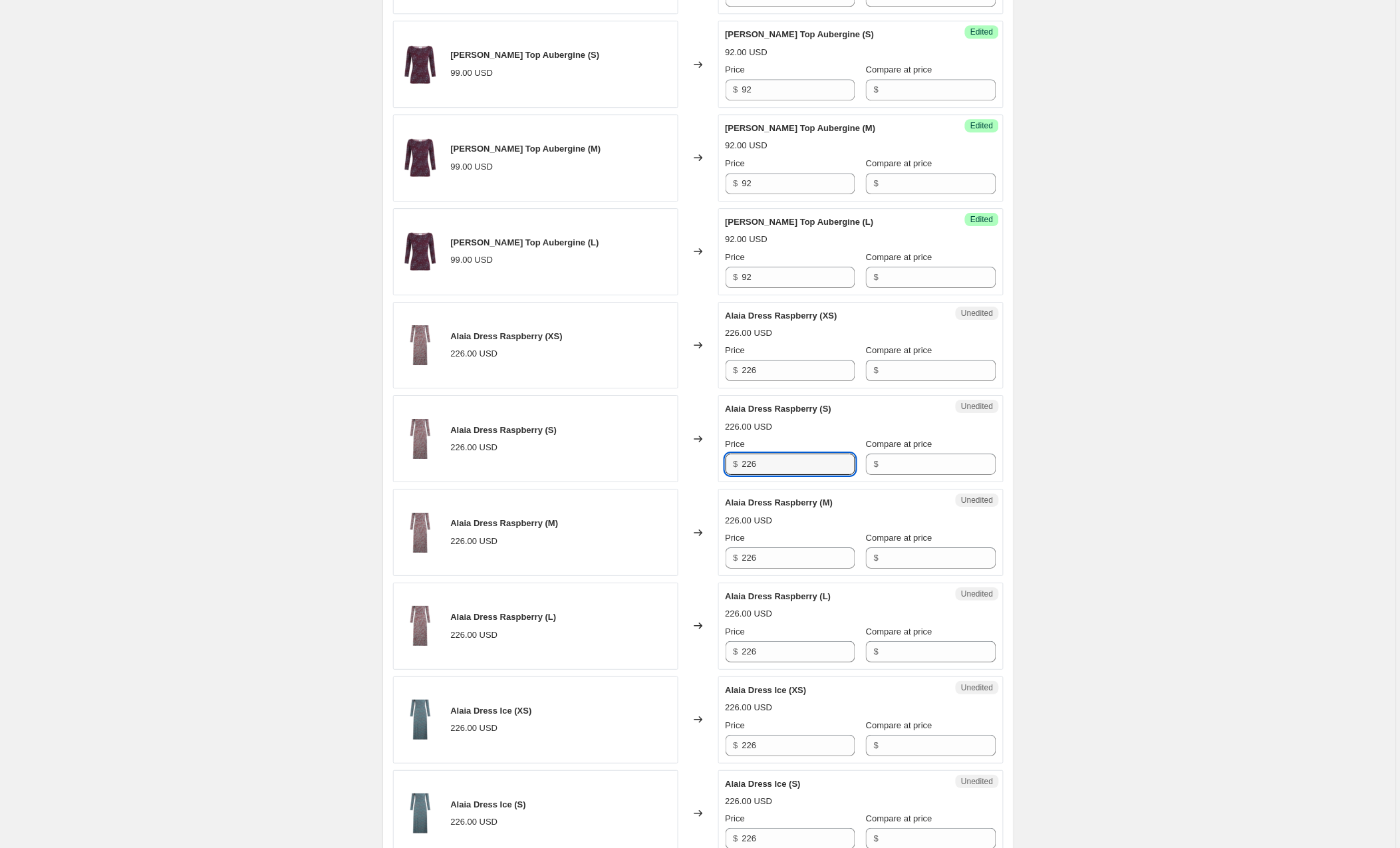
paste input "334-1167467634"
type input "226"
drag, startPoint x: 773, startPoint y: 367, endPoint x: 731, endPoint y: 369, distance: 42.0
click at [731, 369] on div "$ 226" at bounding box center [790, 370] width 129 height 22
type input "227"
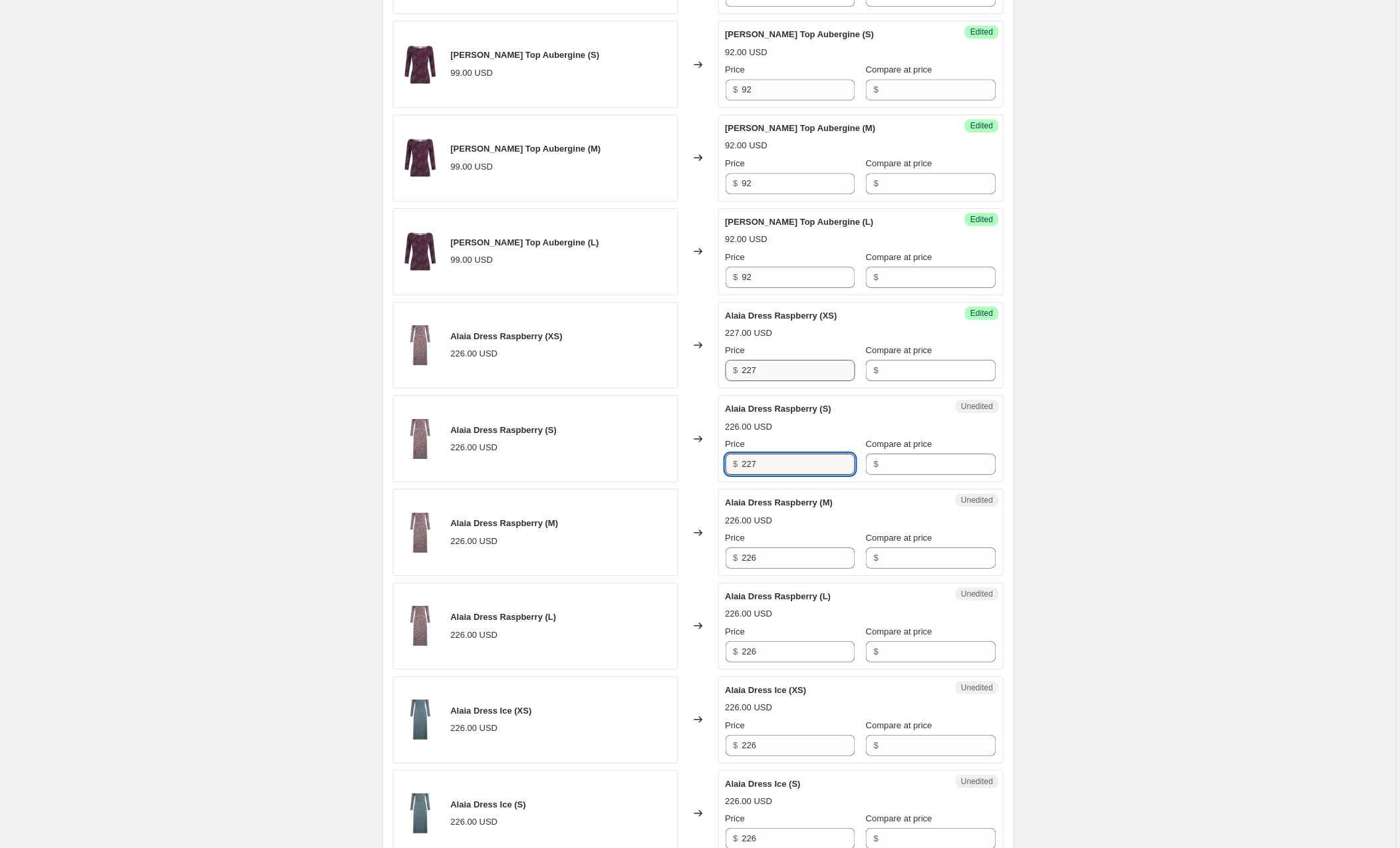
type input "227"
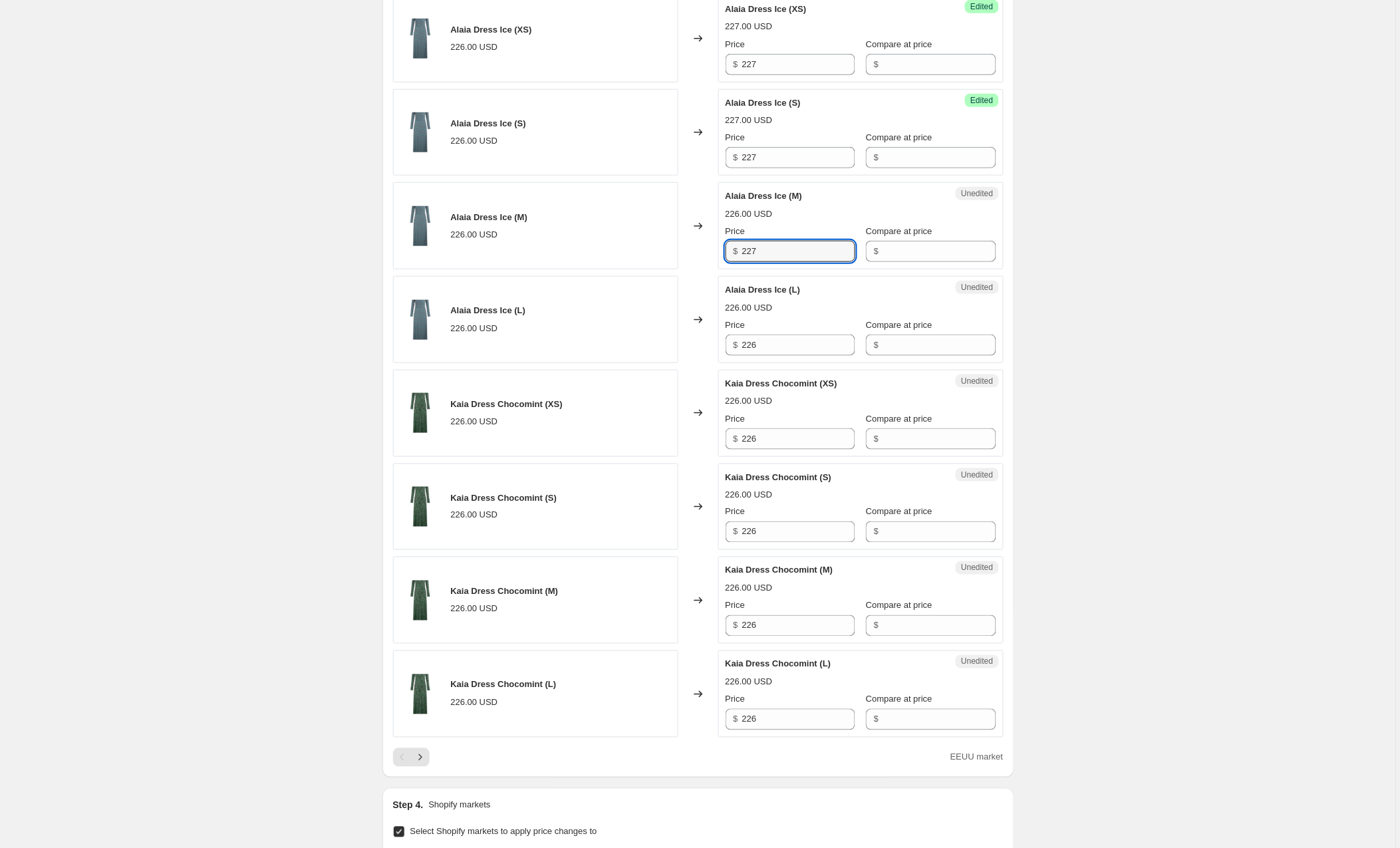
scroll to position [1874, 0]
type input "227"
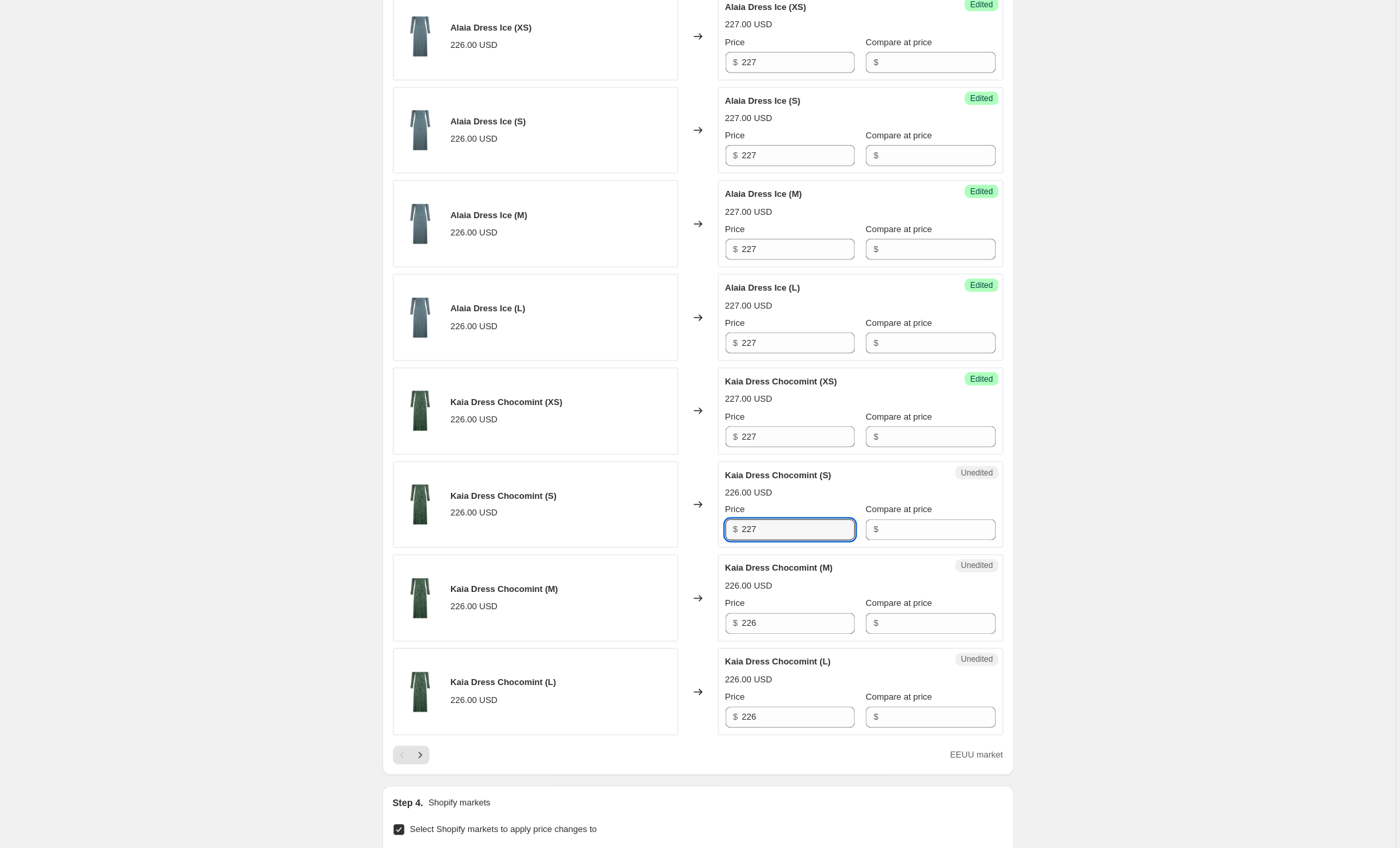
type input "227"
drag, startPoint x: 461, startPoint y: 766, endPoint x: 437, endPoint y: 760, distance: 24.7
click at [460, 765] on div "EEUU market" at bounding box center [698, 756] width 611 height 18
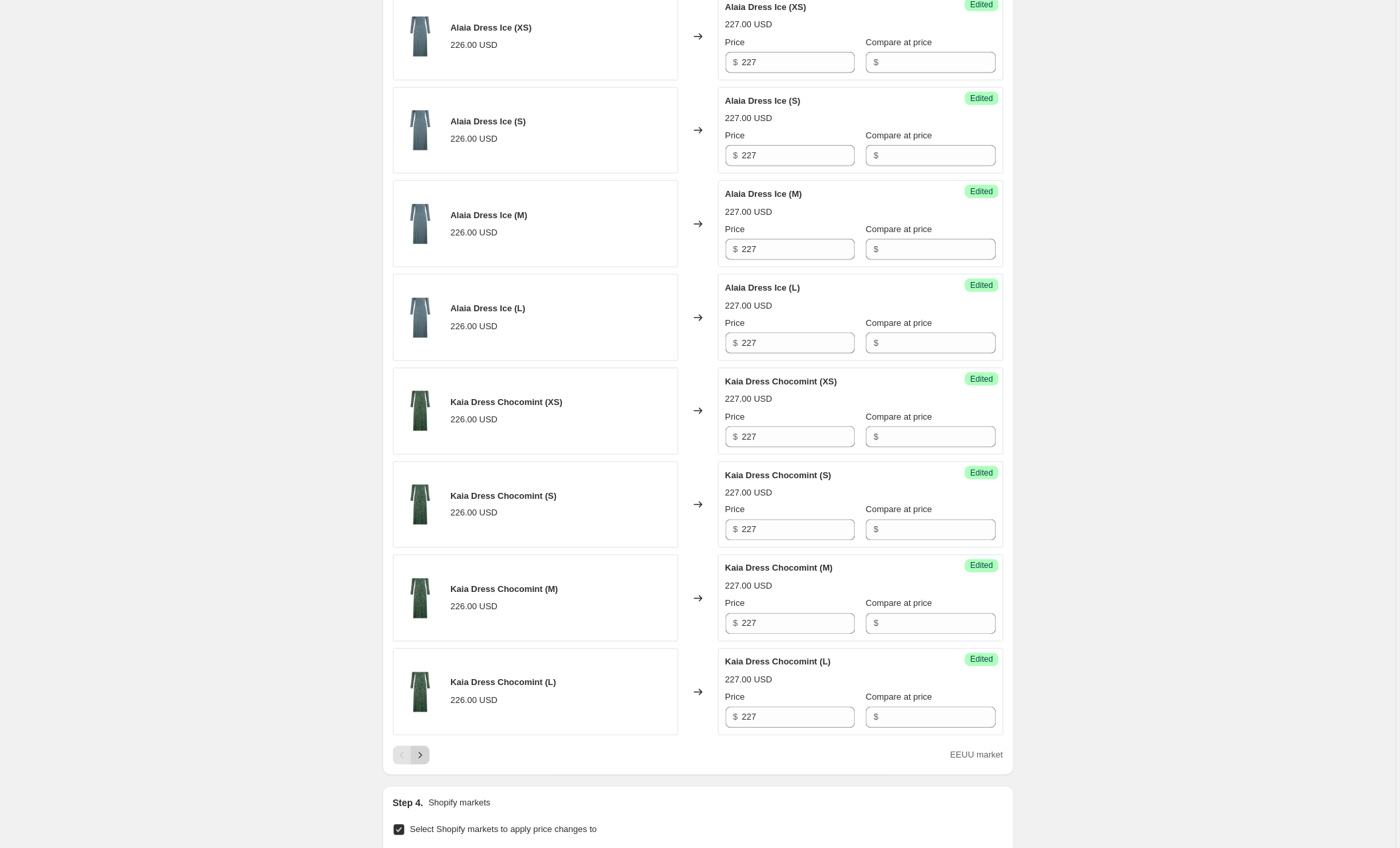
click at [420, 761] on icon "Next" at bounding box center [420, 755] width 13 height 13
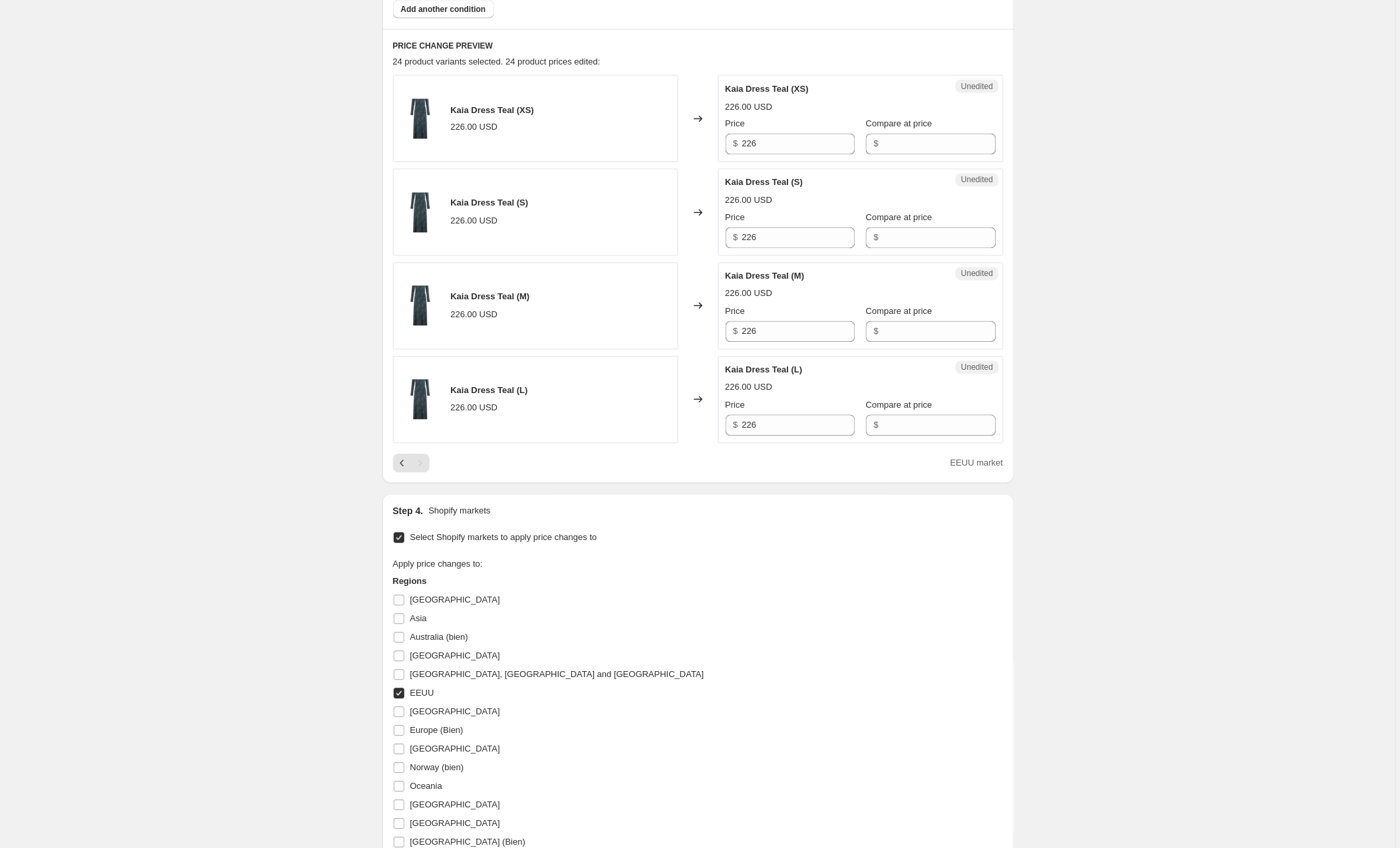
scroll to position [655, 0]
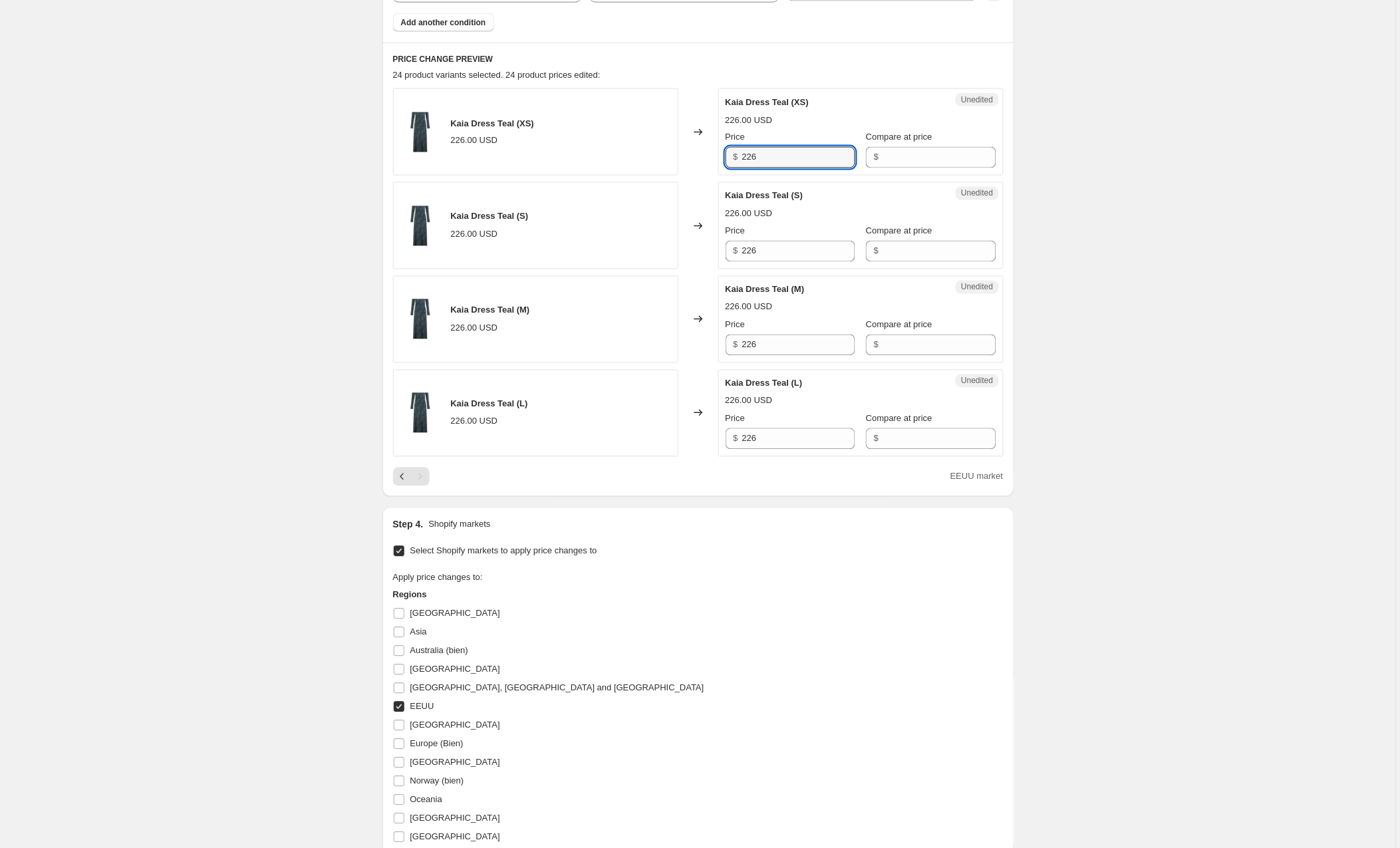
drag, startPoint x: 789, startPoint y: 153, endPoint x: 733, endPoint y: 149, distance: 56.1
click at [733, 149] on div "$ 226" at bounding box center [790, 158] width 129 height 22
type input "227"
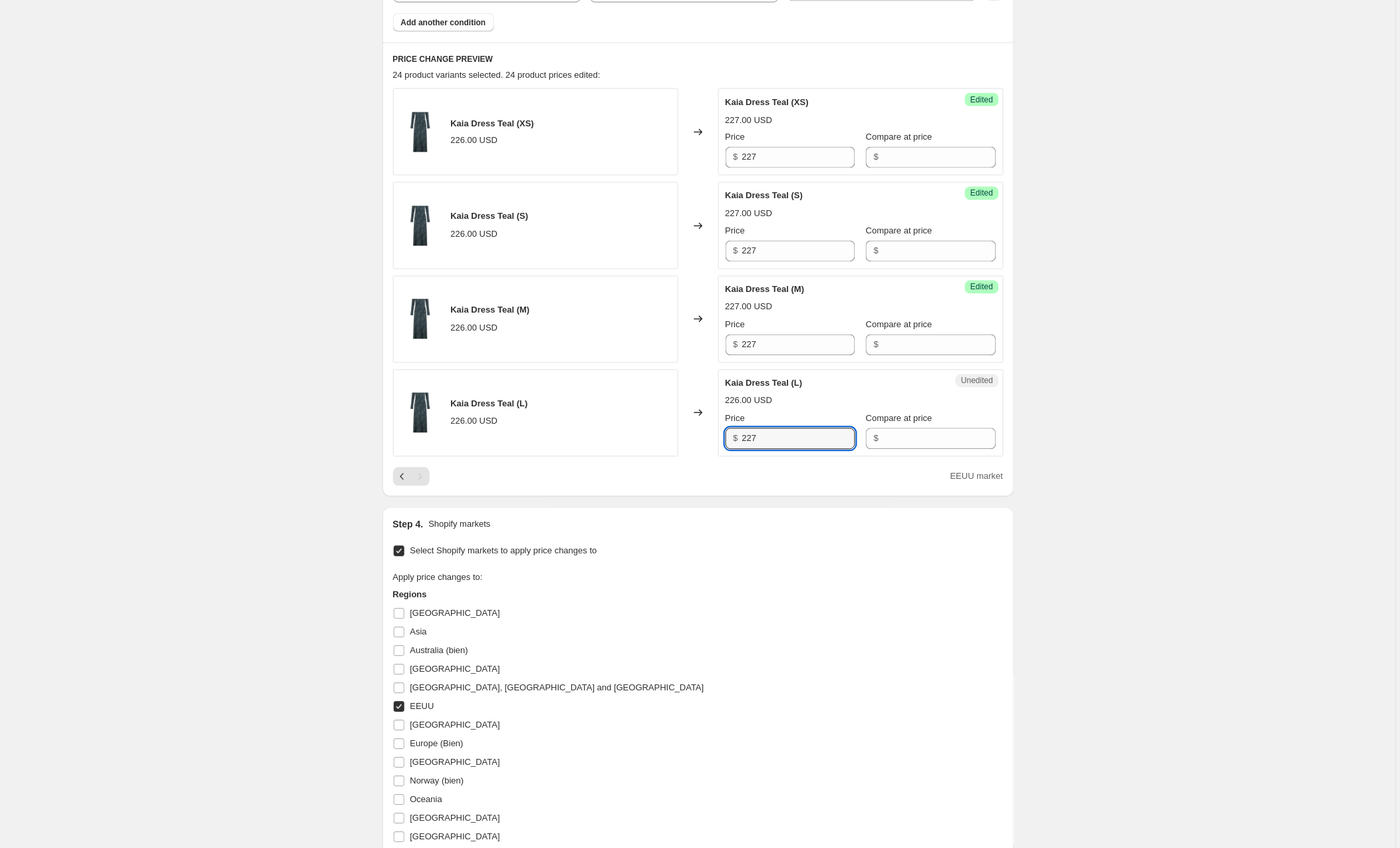
type input "227"
click at [1220, 490] on div "Create new price change job. This page is ready Create new price change job Dra…" at bounding box center [698, 236] width 1395 height 1782
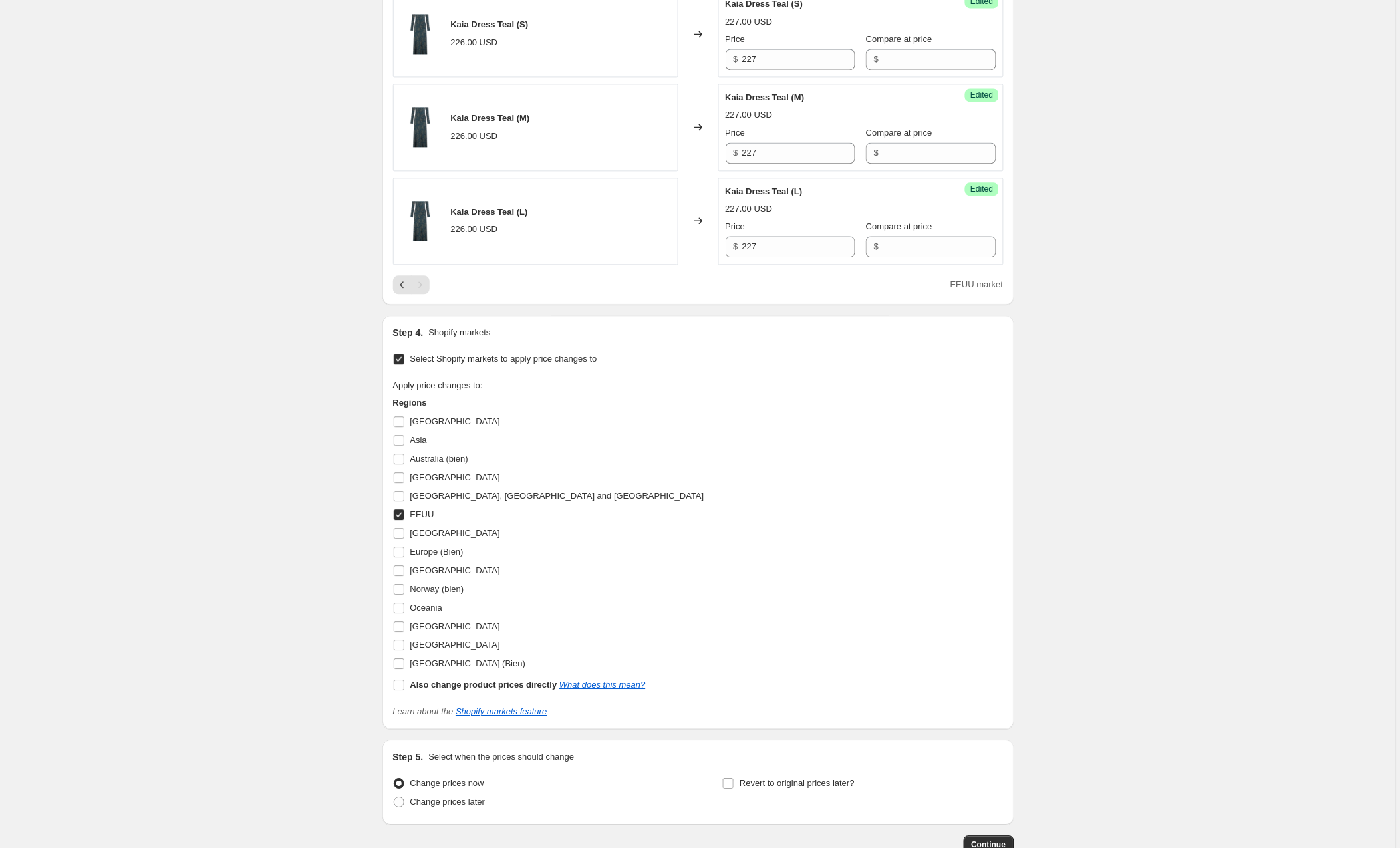
scroll to position [938, 0]
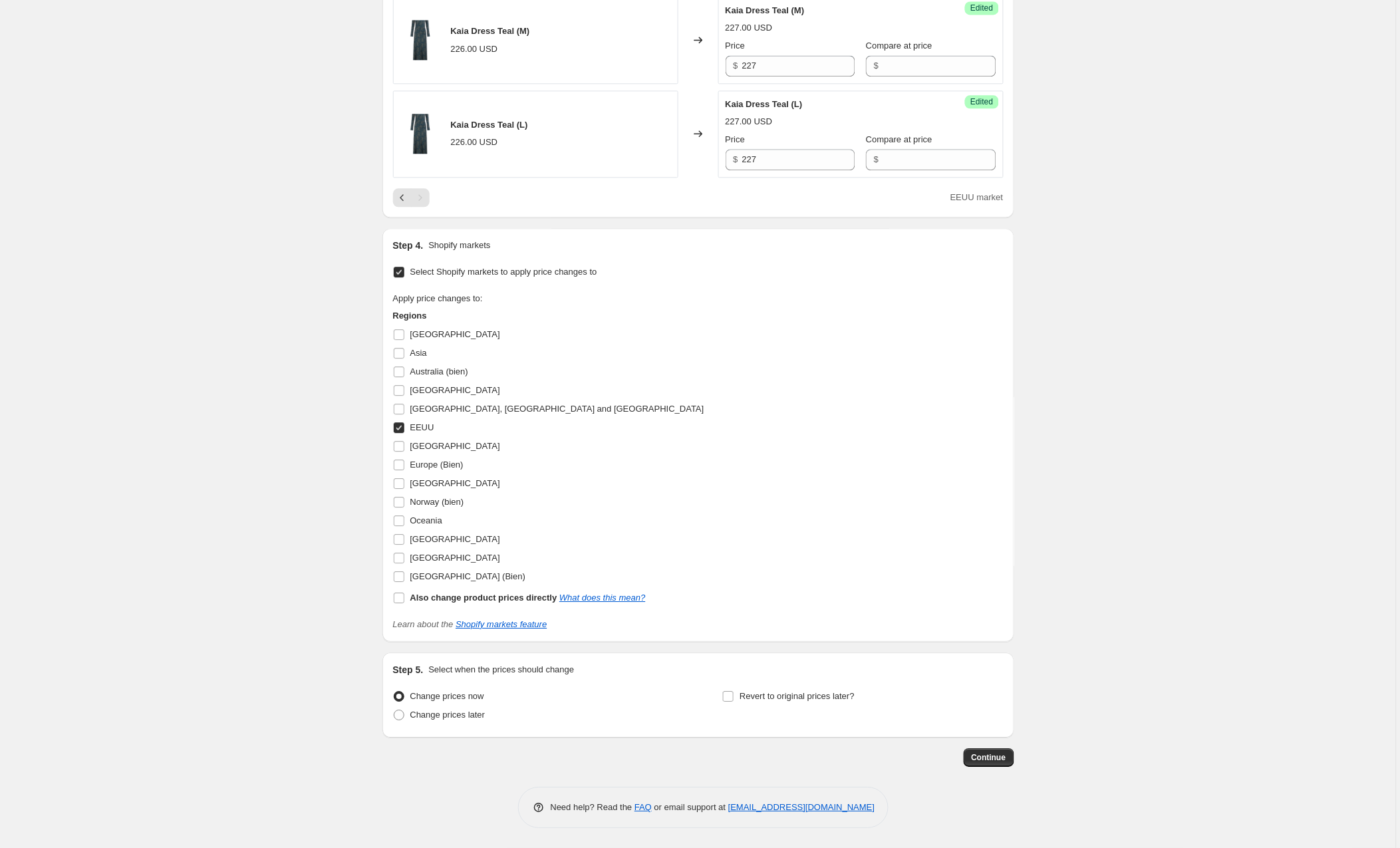
click at [1003, 757] on span "Continue" at bounding box center [989, 758] width 35 height 11
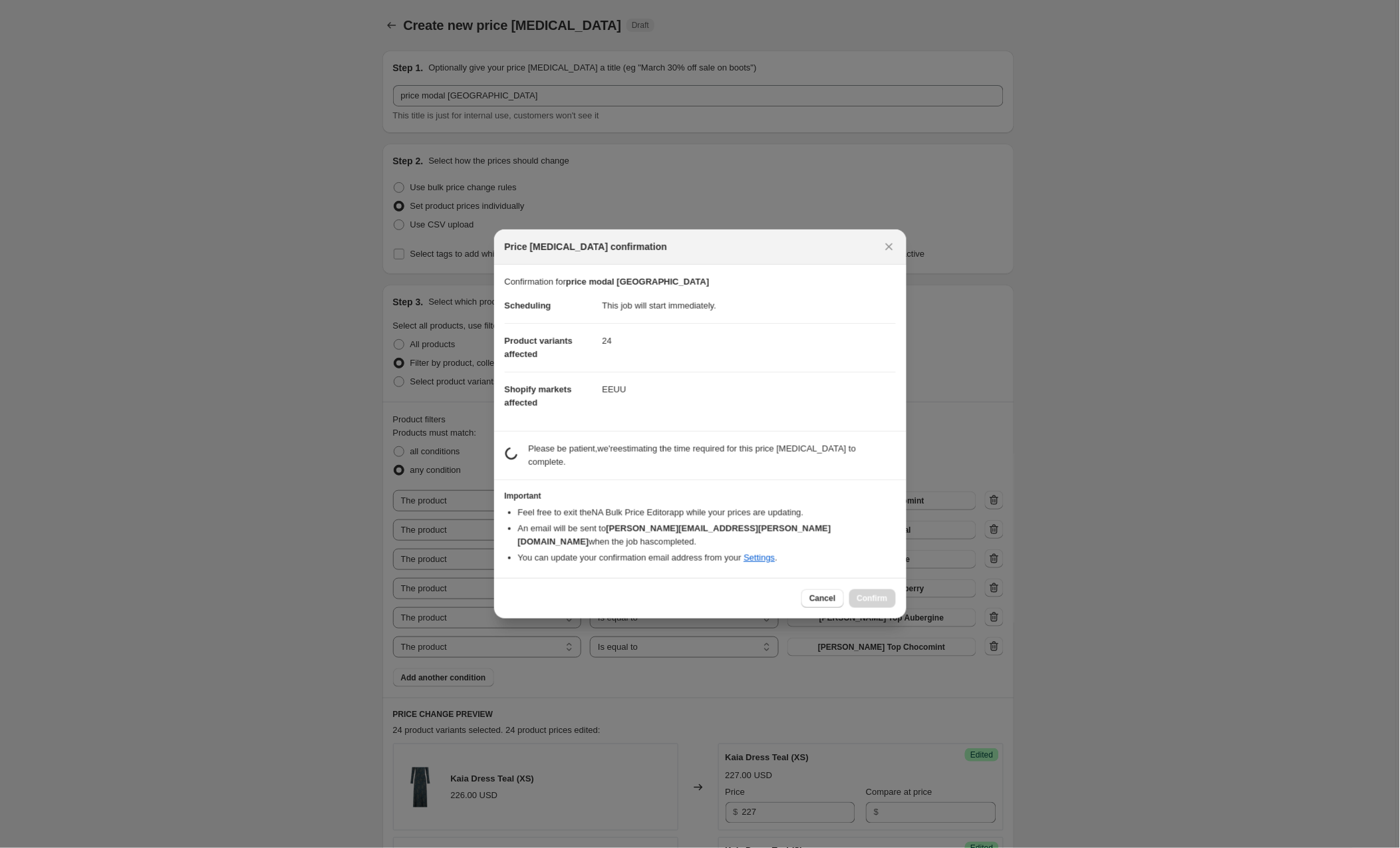
scroll to position [937, 0]
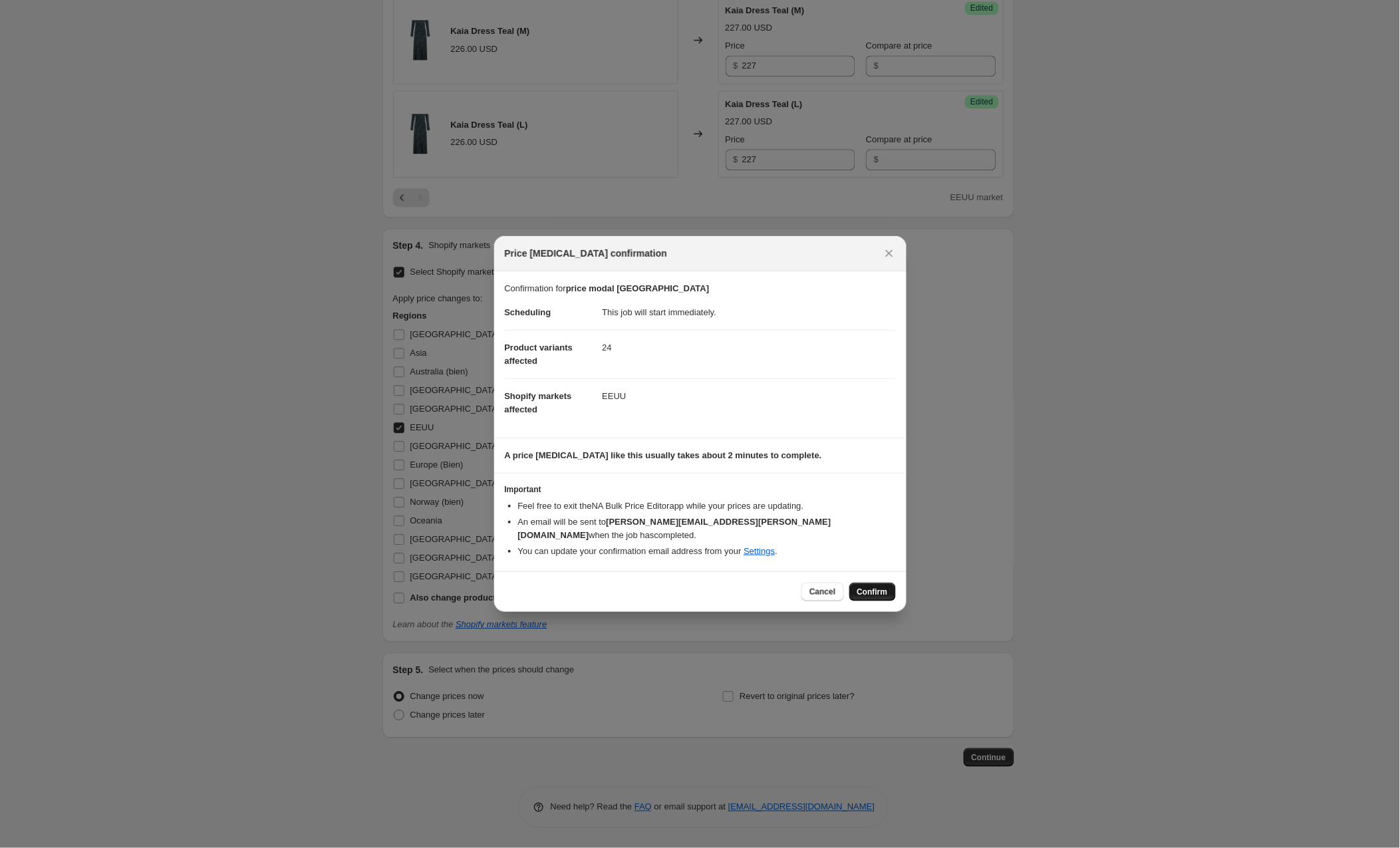
click at [886, 587] on span "Confirm" at bounding box center [872, 592] width 31 height 11
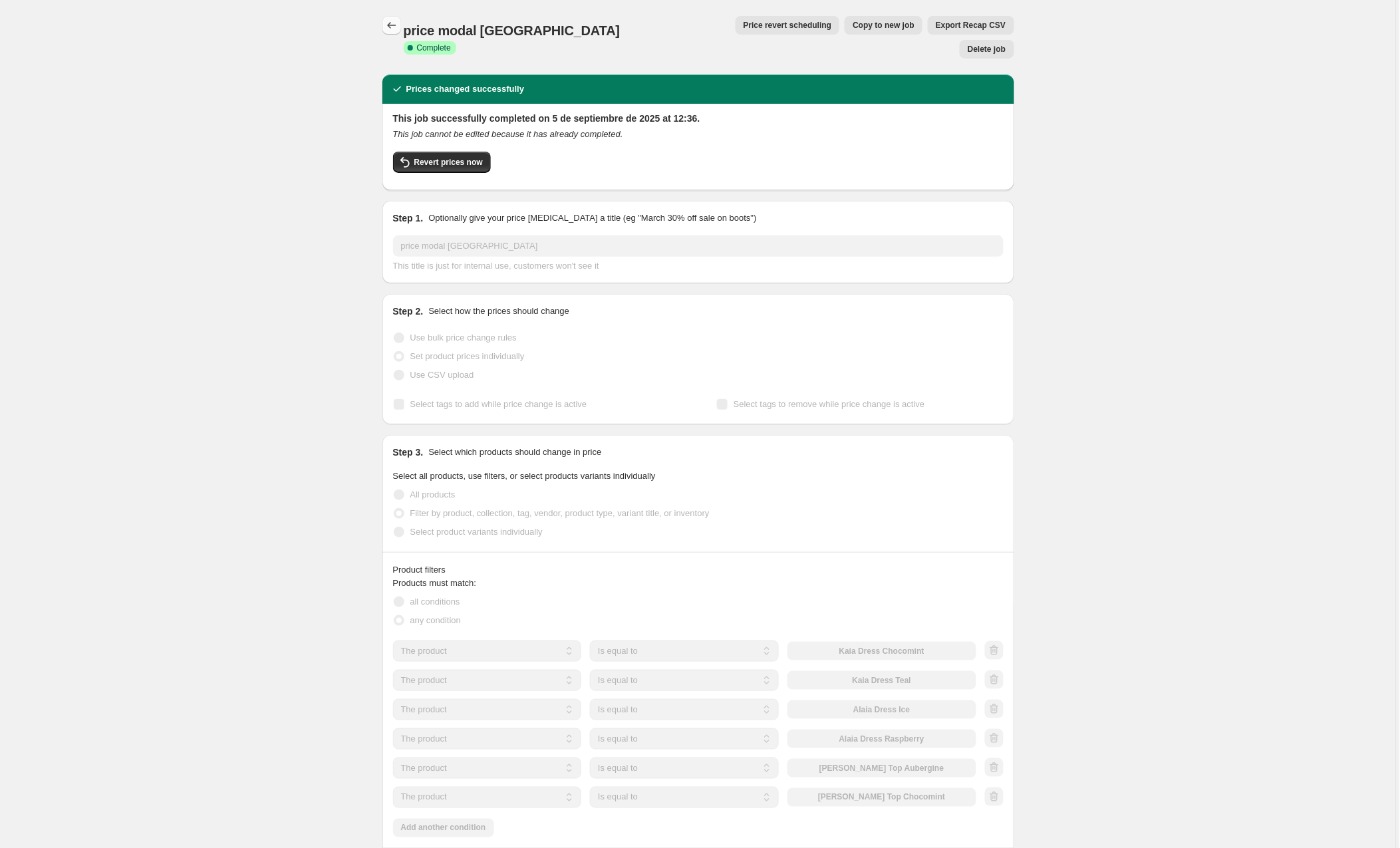
click at [397, 24] on icon "Price change jobs" at bounding box center [391, 25] width 13 height 13
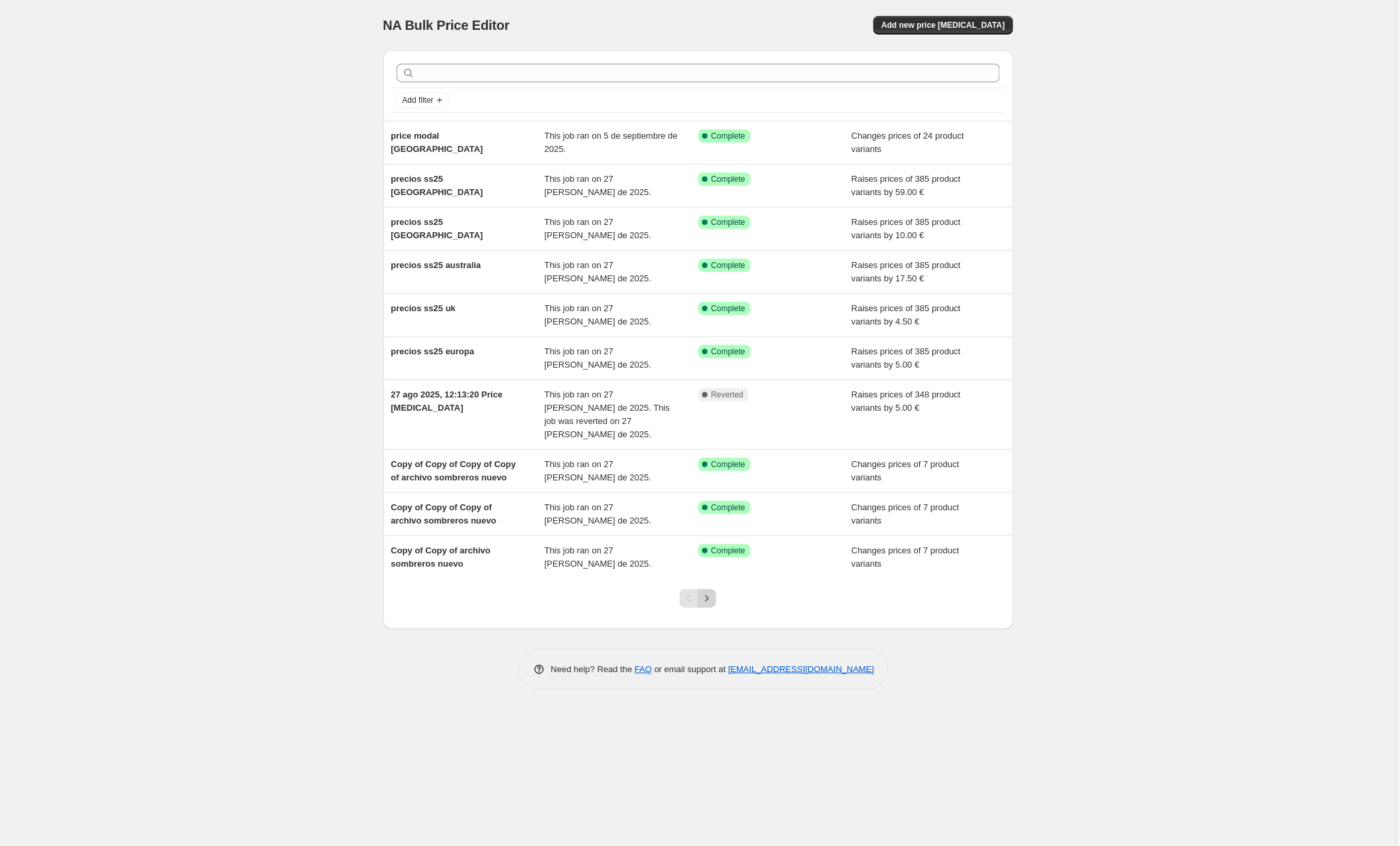
click at [707, 592] on icon "Next" at bounding box center [707, 598] width 13 height 13
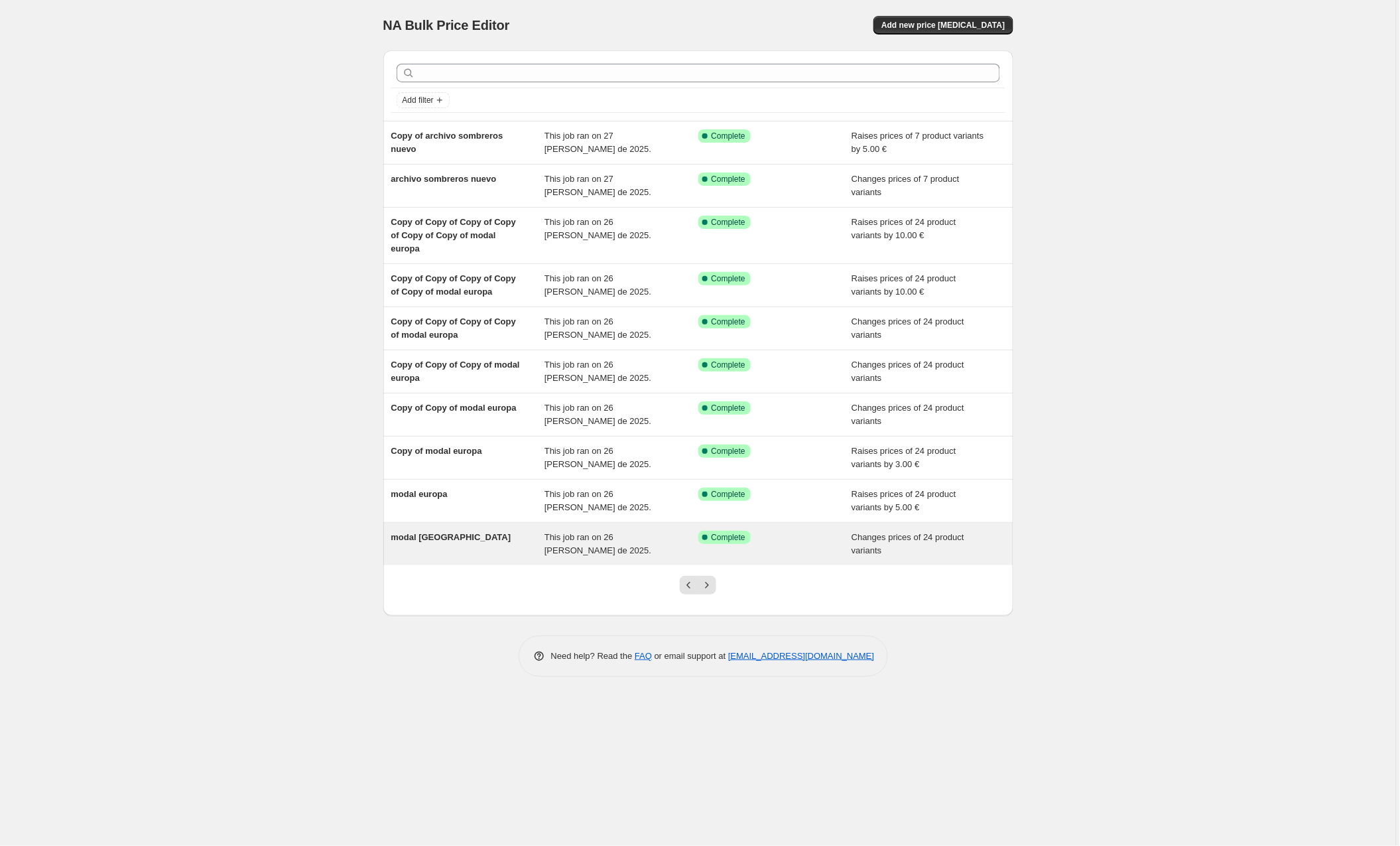
click at [494, 546] on div "modal usa" at bounding box center [468, 544] width 154 height 27
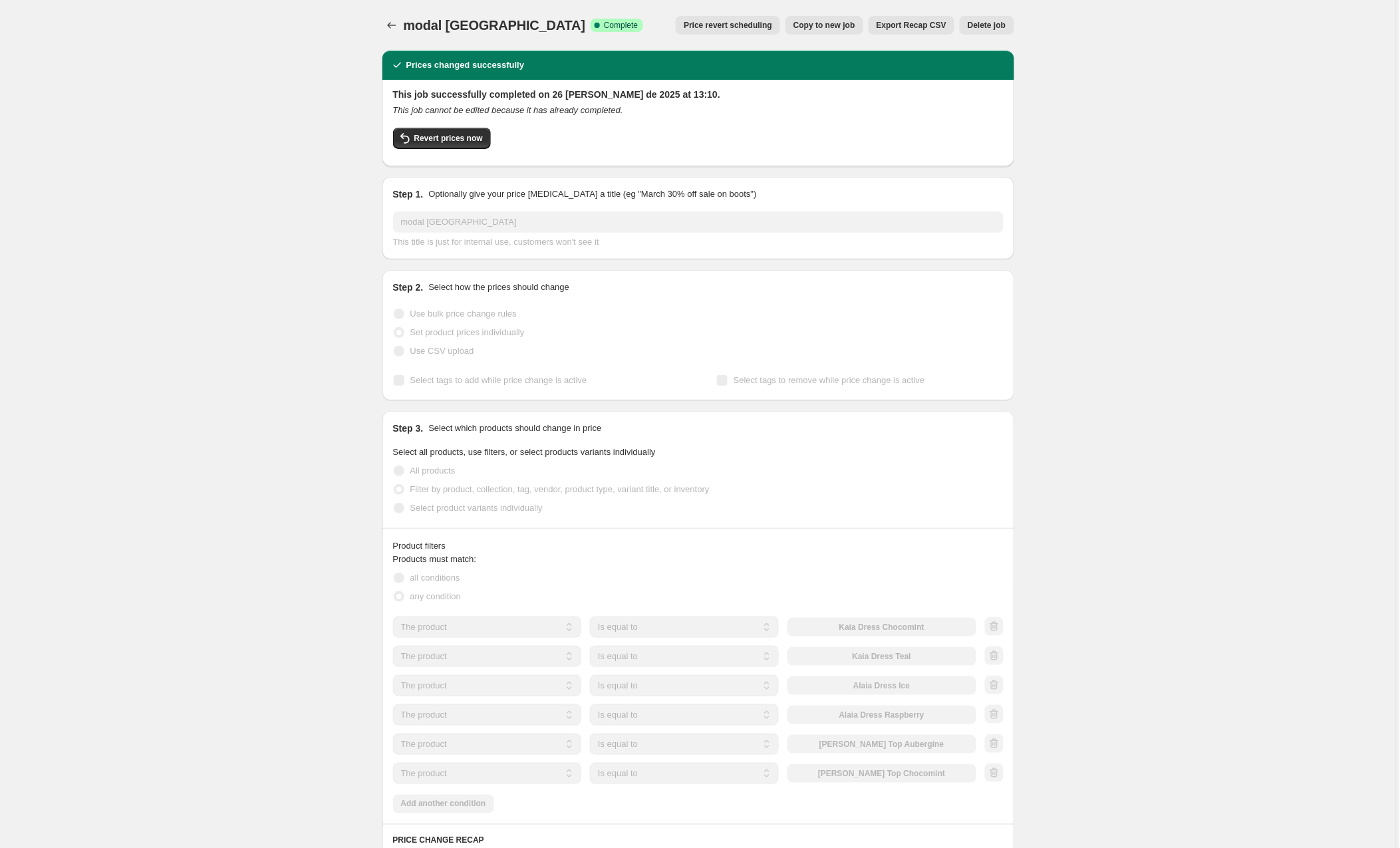
scroll to position [1, 0]
click at [986, 24] on span "Delete job" at bounding box center [986, 25] width 38 height 11
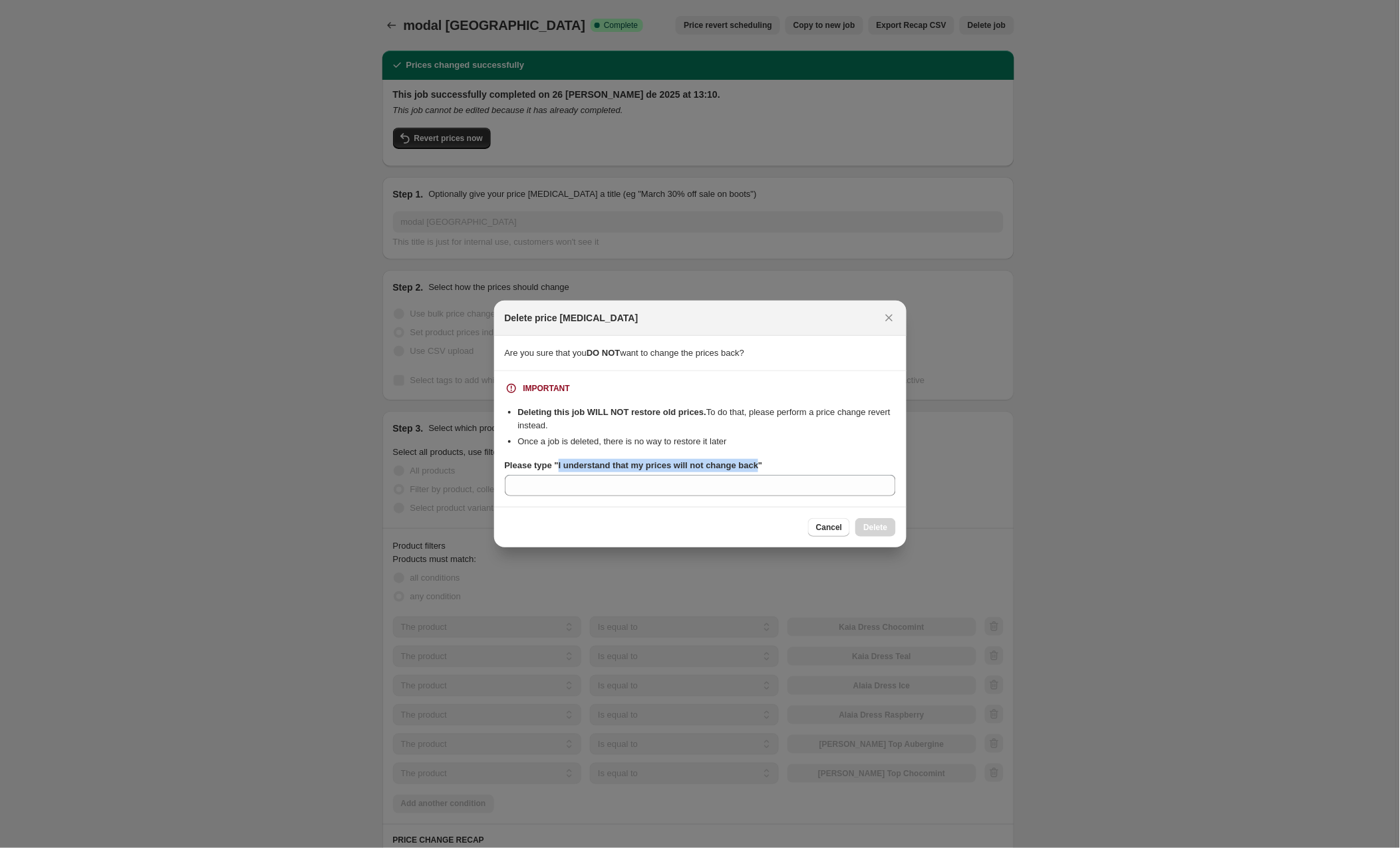
drag, startPoint x: 775, startPoint y: 468, endPoint x: 562, endPoint y: 468, distance: 213.0
click at [562, 468] on b "Please type "I understand that my prices will not change back"" at bounding box center [633, 465] width 258 height 10
click at [562, 475] on input "Please type "I understand that my prices will not change back"" at bounding box center [700, 486] width 391 height 22
drag, startPoint x: 561, startPoint y: 467, endPoint x: 772, endPoint y: 470, distance: 211.0
click at [762, 470] on b "Please type "I understand that my prices will not change back"" at bounding box center [633, 465] width 258 height 10
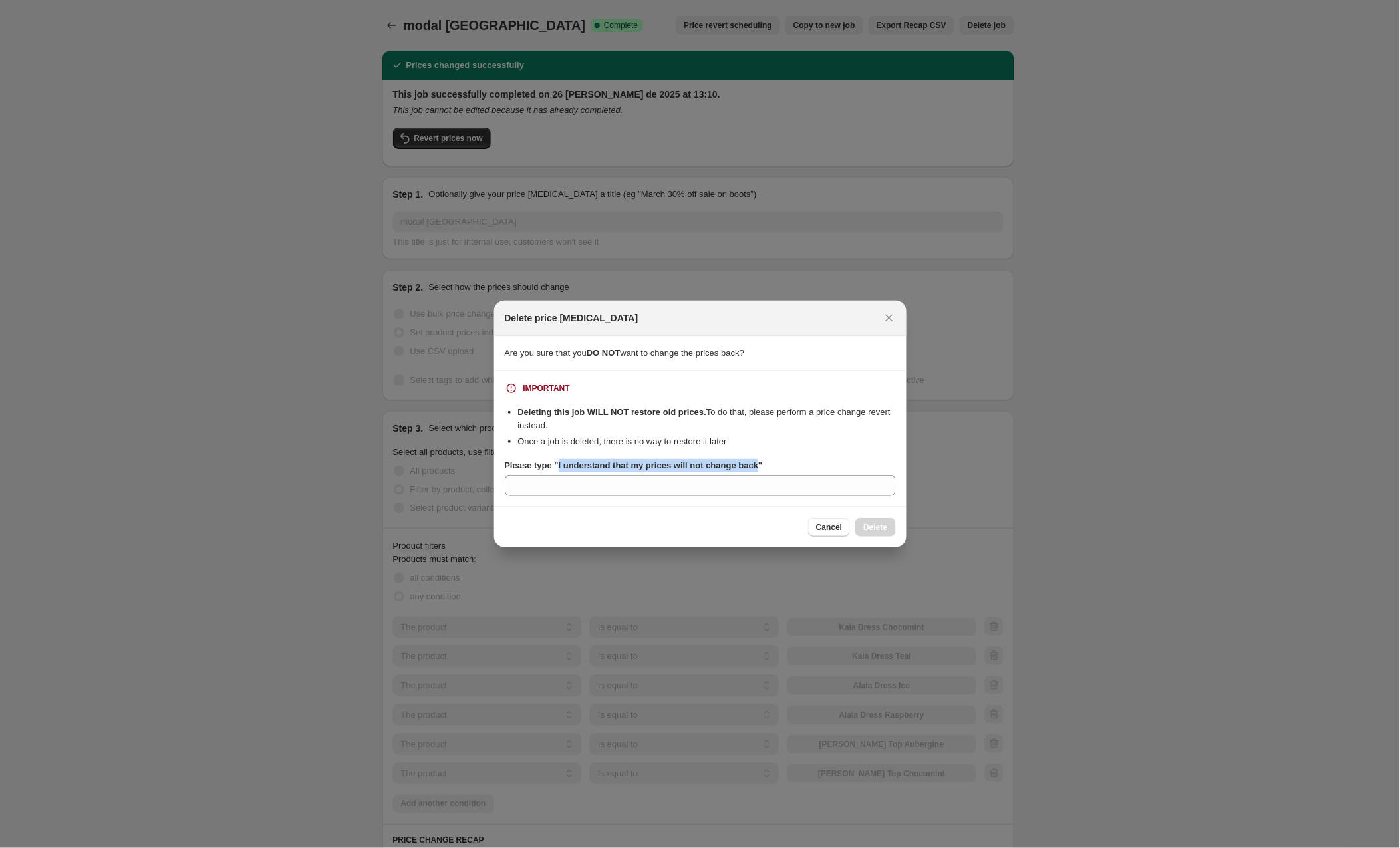
click at [772, 475] on input "Please type "I understand that my prices will not change back"" at bounding box center [700, 486] width 391 height 22
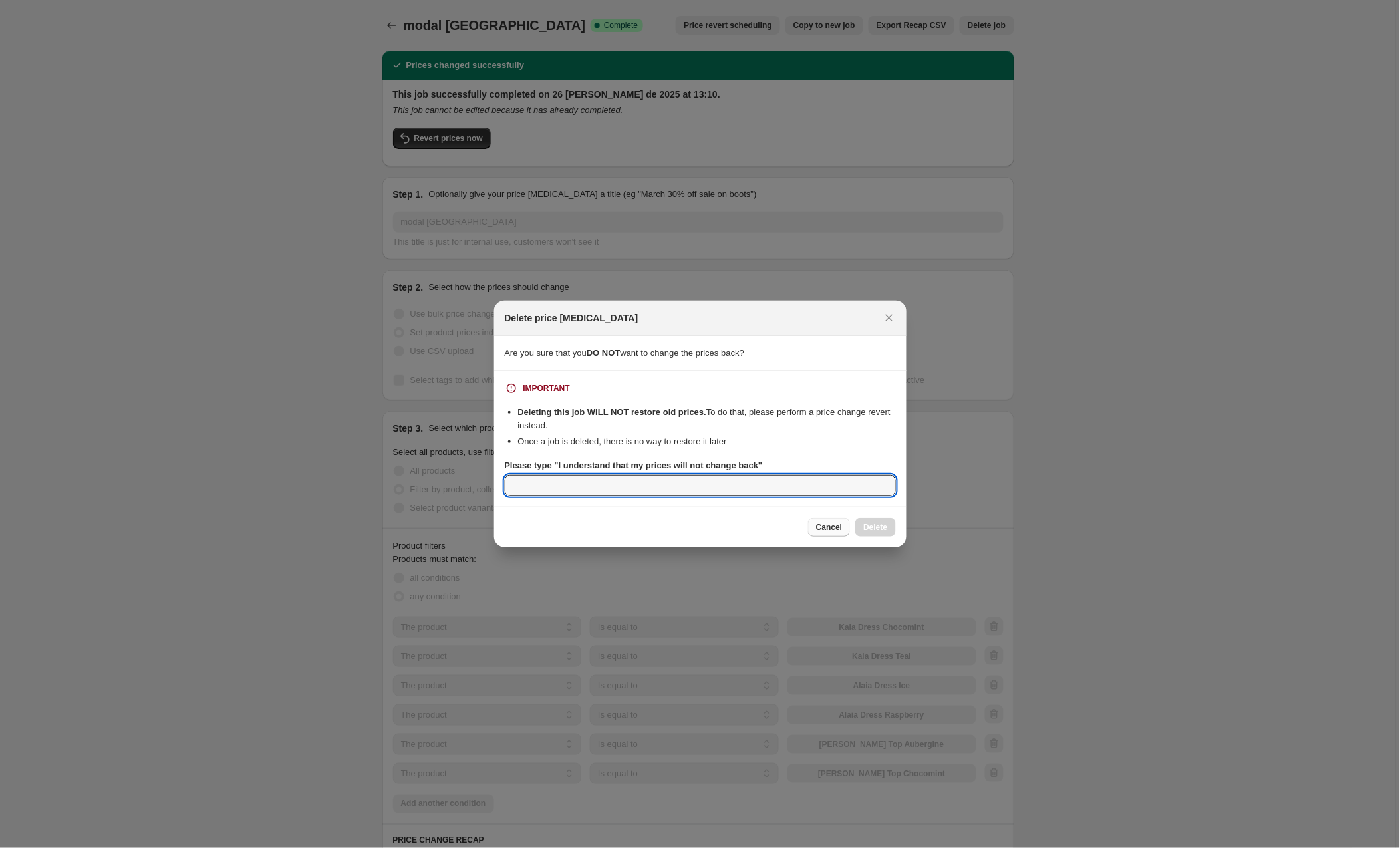
click at [826, 525] on span "Cancel" at bounding box center [829, 528] width 26 height 11
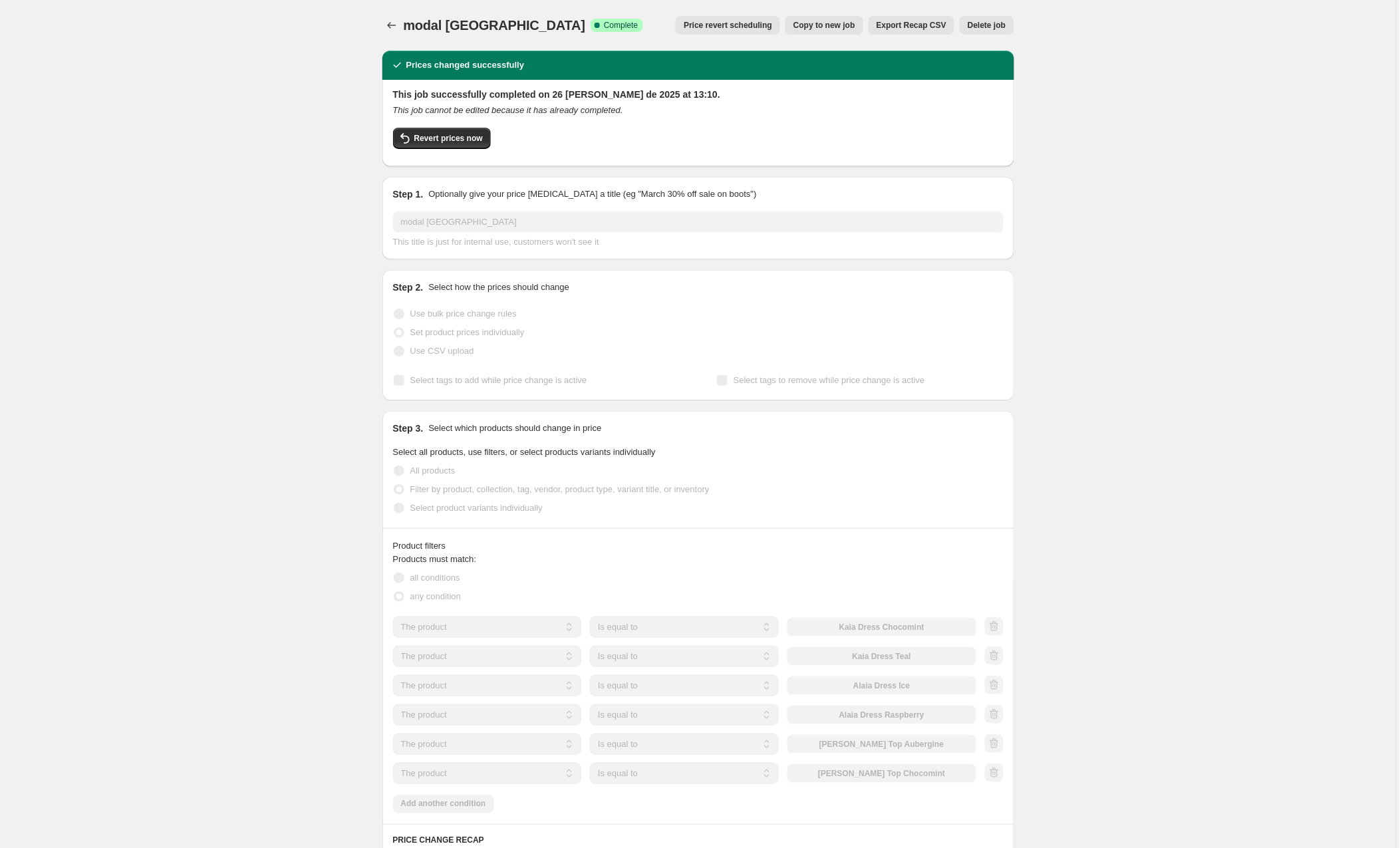
click at [392, 15] on div "modal usa. This page is ready modal usa Success Complete Complete Price revert …" at bounding box center [698, 25] width 631 height 51
click at [391, 21] on icon "Price change jobs" at bounding box center [391, 25] width 13 height 13
